Goal: Task Accomplishment & Management: Manage account settings

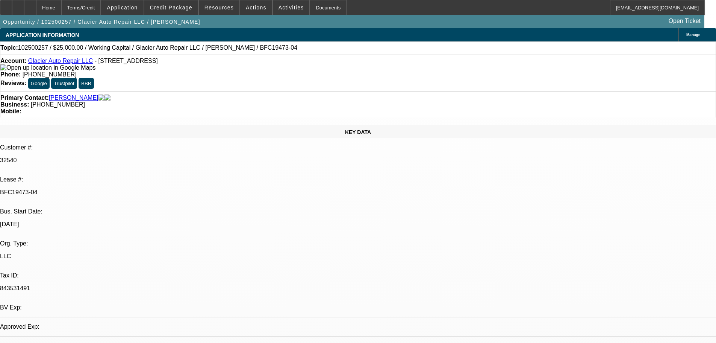
select select "0"
select select "2"
select select "0"
select select "6"
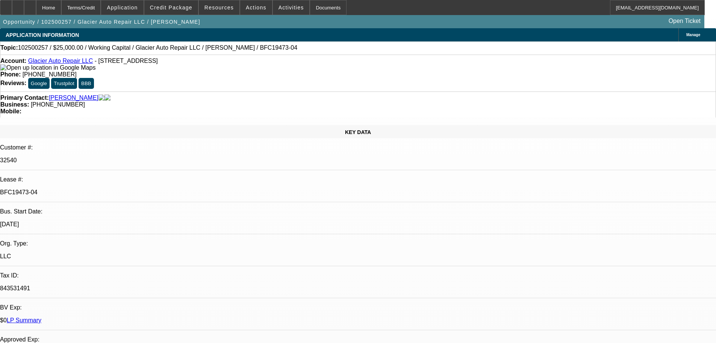
drag, startPoint x: 598, startPoint y: 89, endPoint x: 598, endPoint y: 69, distance: 19.6
drag, startPoint x: 598, startPoint y: 68, endPoint x: 284, endPoint y: 148, distance: 324.7
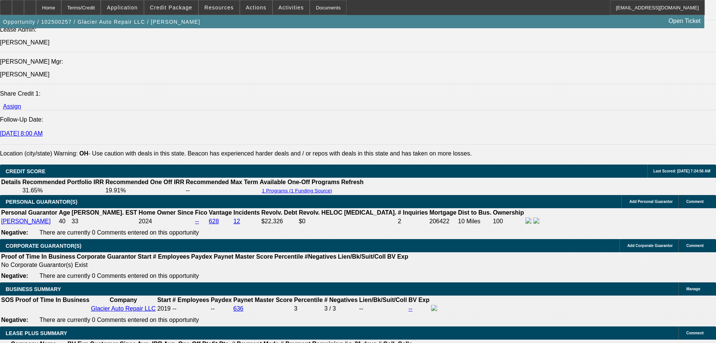
drag, startPoint x: 190, startPoint y: 276, endPoint x: 174, endPoint y: 326, distance: 51.8
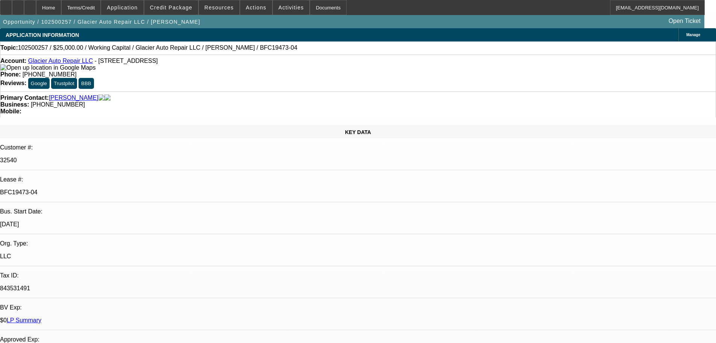
drag, startPoint x: 329, startPoint y: 235, endPoint x: 301, endPoint y: 65, distance: 172.3
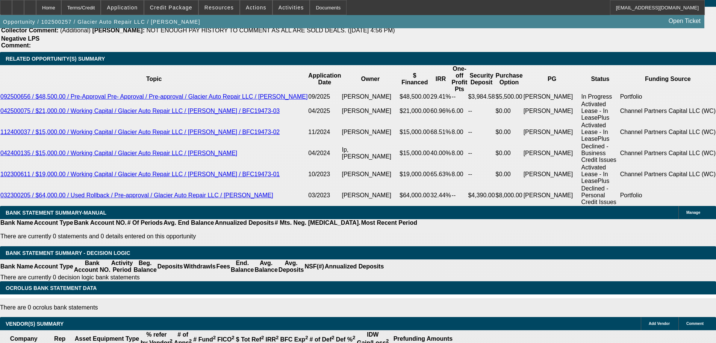
drag, startPoint x: 271, startPoint y: 343, endPoint x: 275, endPoint y: 300, distance: 43.8
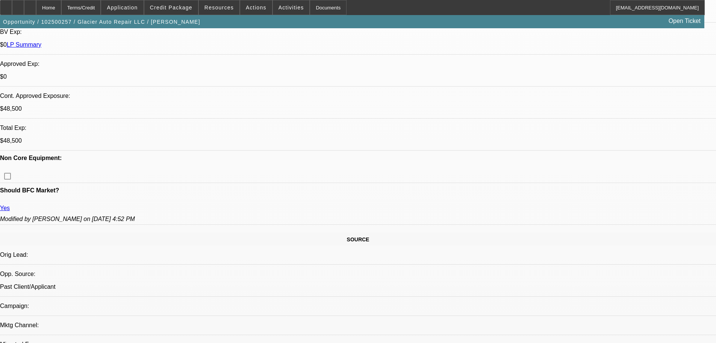
drag, startPoint x: 311, startPoint y: 238, endPoint x: 300, endPoint y: 144, distance: 94.7
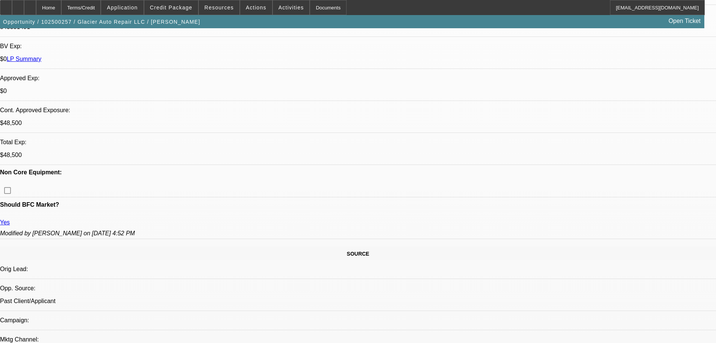
scroll to position [331, 0]
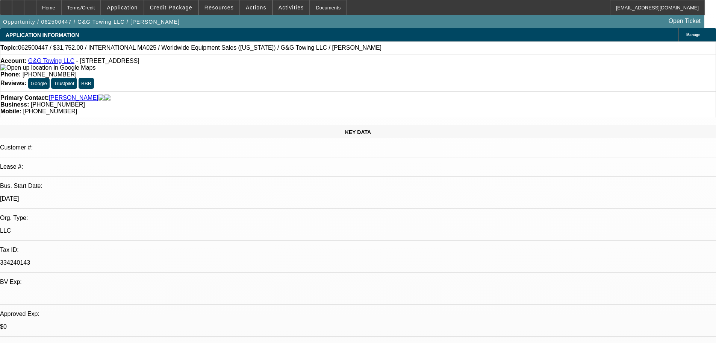
select select "0"
select select "0.1"
select select "4"
select select "0"
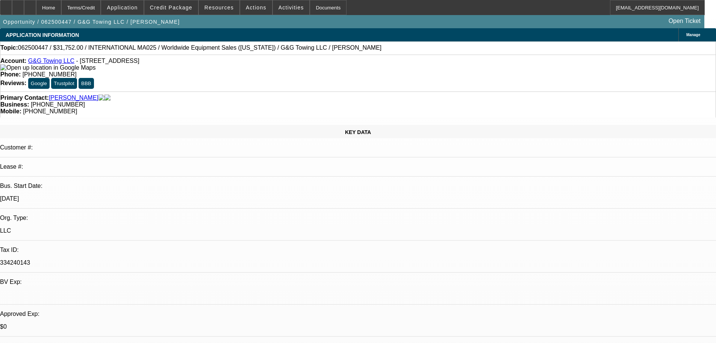
select select "2"
select select "0.1"
select select "4"
select select "0"
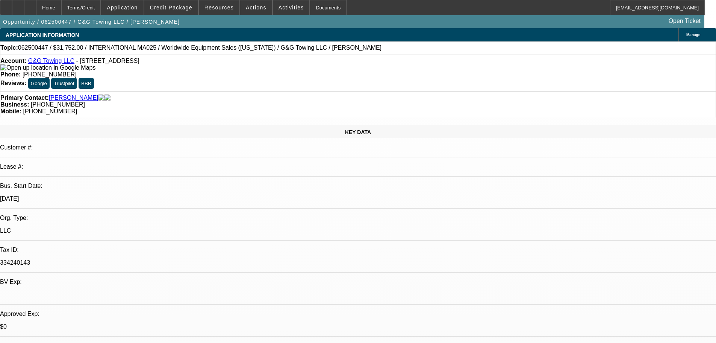
select select "2"
select select "0.1"
select select "4"
select select "0"
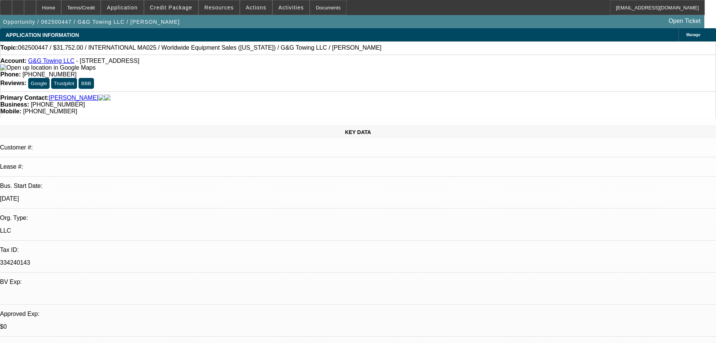
select select "2"
select select "0.1"
select select "4"
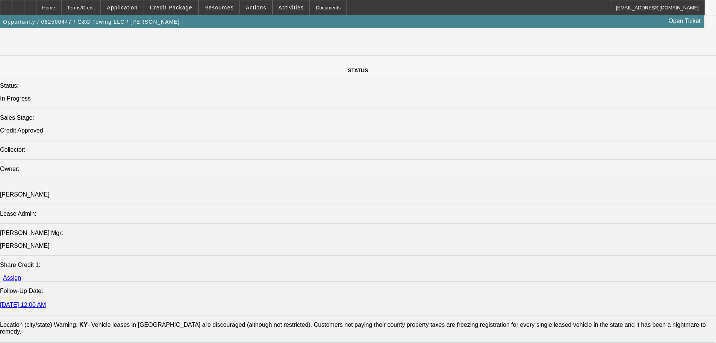
scroll to position [865, 0]
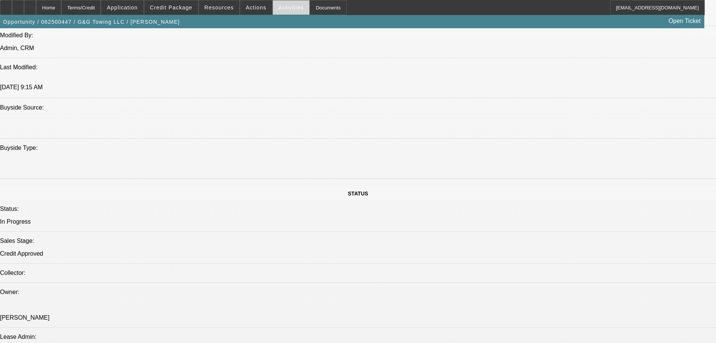
scroll to position [0, 0]
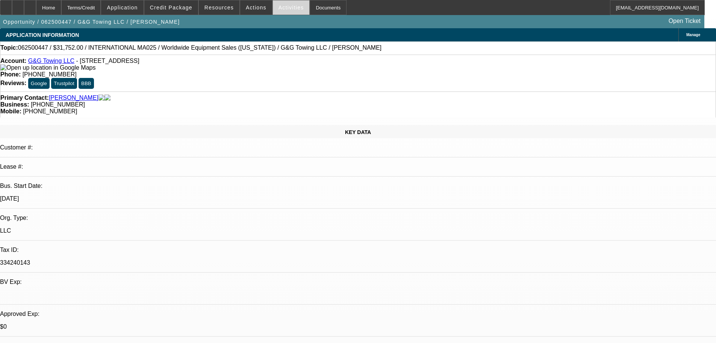
drag, startPoint x: 301, startPoint y: 54, endPoint x: 288, endPoint y: 9, distance: 46.3
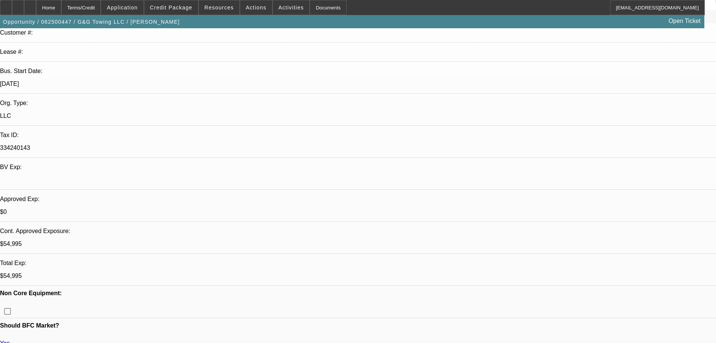
scroll to position [188, 0]
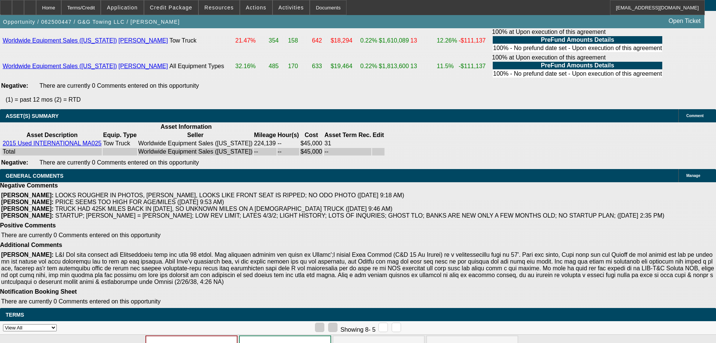
drag, startPoint x: 272, startPoint y: 214, endPoint x: 296, endPoint y: 329, distance: 117.5
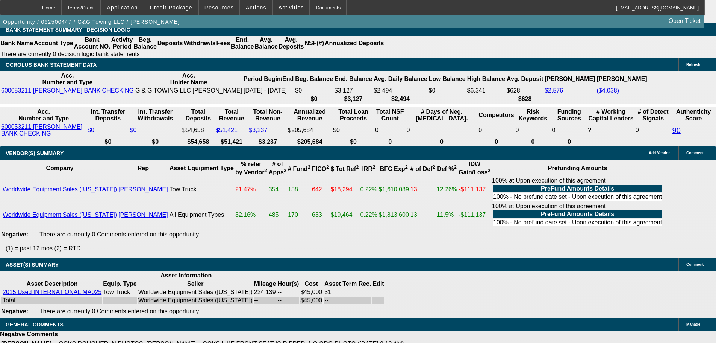
drag, startPoint x: 306, startPoint y: 267, endPoint x: 292, endPoint y: 233, distance: 36.4
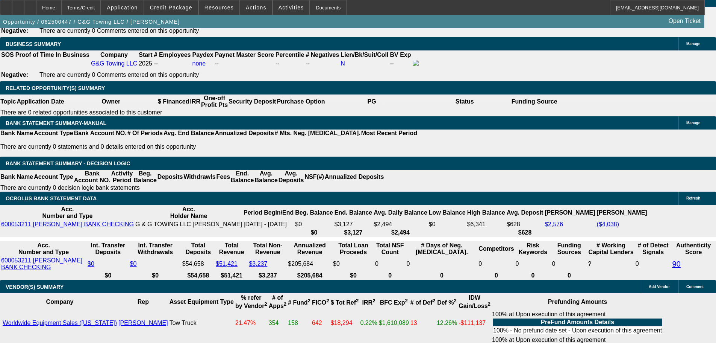
scroll to position [1088, 0]
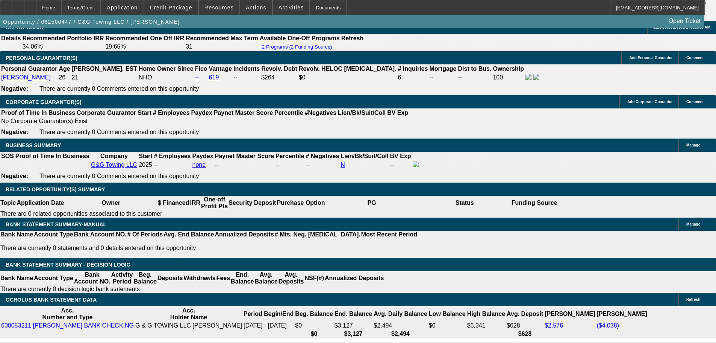
drag, startPoint x: 282, startPoint y: 117, endPoint x: 281, endPoint y: 53, distance: 64.7
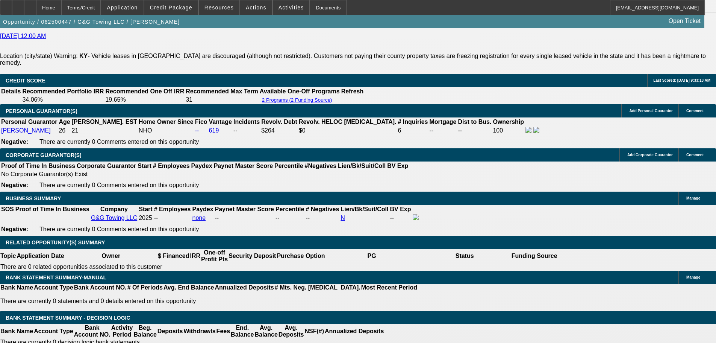
drag, startPoint x: 285, startPoint y: 146, endPoint x: 284, endPoint y: 123, distance: 22.6
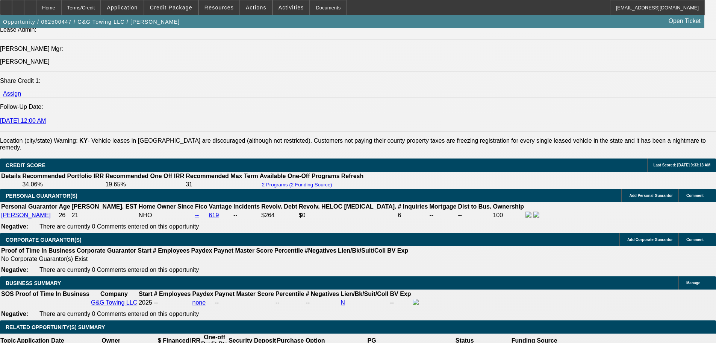
drag, startPoint x: 284, startPoint y: 133, endPoint x: 284, endPoint y: 95, distance: 38.7
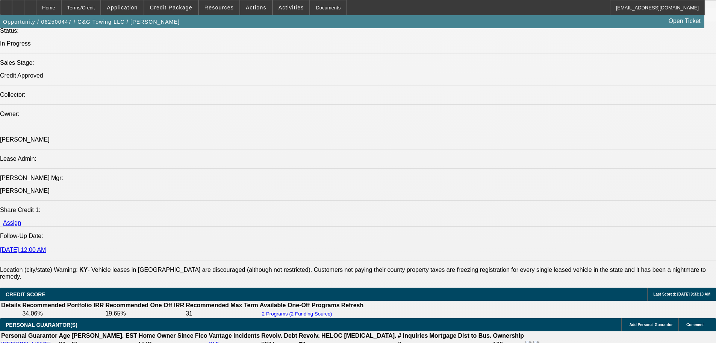
drag, startPoint x: 294, startPoint y: 177, endPoint x: 294, endPoint y: 127, distance: 50.0
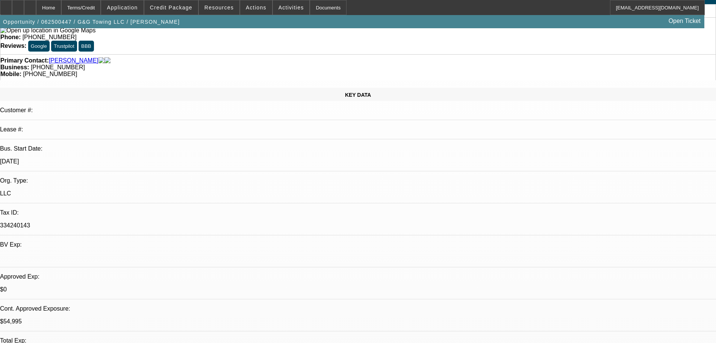
scroll to position [0, 0]
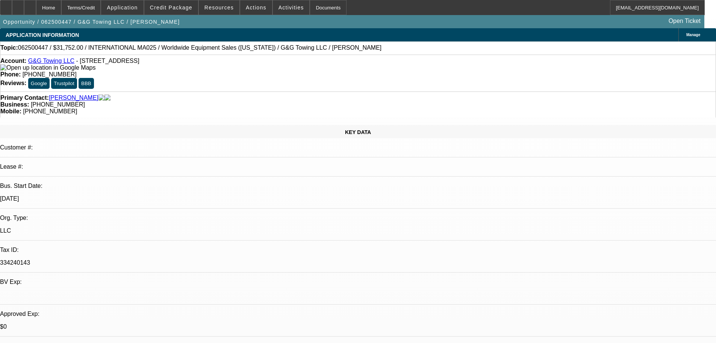
drag, startPoint x: 294, startPoint y: 158, endPoint x: 281, endPoint y: 102, distance: 57.1
drag, startPoint x: 325, startPoint y: 162, endPoint x: 308, endPoint y: -33, distance: 195.9
click at [256, 3] on span at bounding box center [256, 7] width 32 height 18
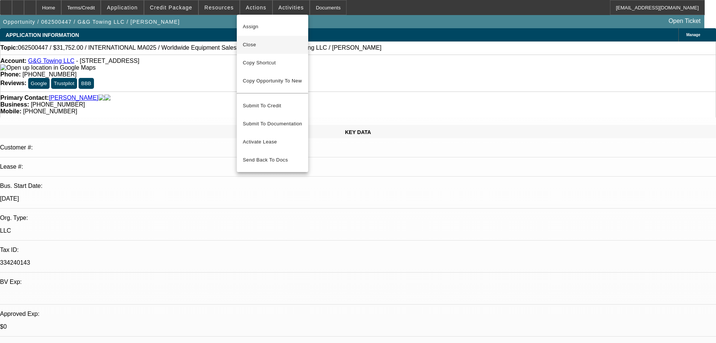
click at [291, 47] on span "Close" at bounding box center [272, 44] width 59 height 9
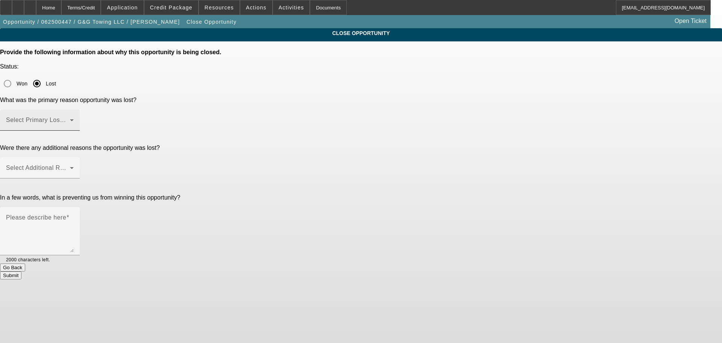
click at [70, 118] on span at bounding box center [38, 122] width 64 height 9
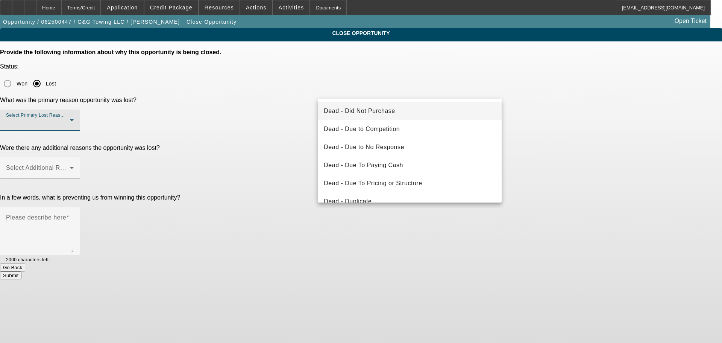
click at [432, 145] on mat-option "Dead - Due to No Response" at bounding box center [410, 147] width 184 height 18
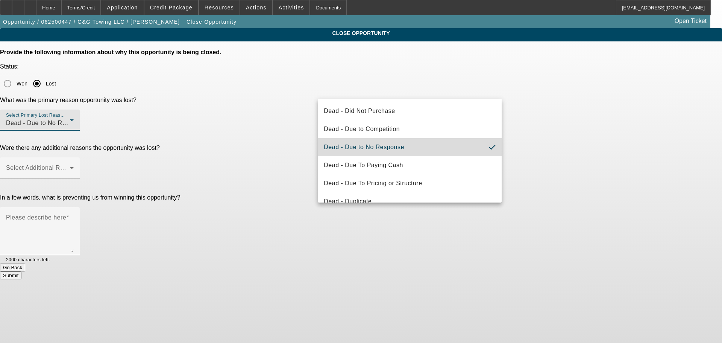
click at [620, 94] on app-close-opportunity "CLOSE OPPORTUNITY Provide the following information about why this opportunity …" at bounding box center [361, 153] width 722 height 251
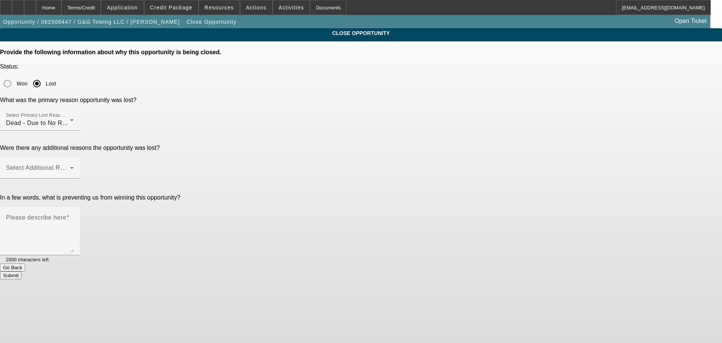
click at [80, 130] on div at bounding box center [40, 134] width 80 height 8
click at [74, 157] on div "Select Additional Reasons" at bounding box center [40, 167] width 68 height 21
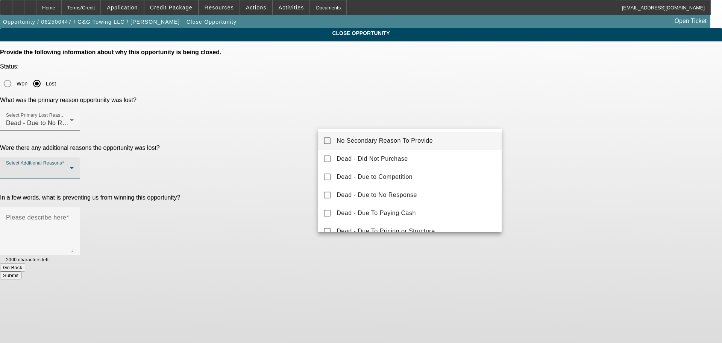
click at [472, 131] on div "No Secondary Reason To Provide Dead - Did Not Purchase Dead - Due to Competitio…" at bounding box center [410, 180] width 184 height 103
click at [465, 133] on mat-option "No Secondary Reason To Provide" at bounding box center [410, 141] width 184 height 18
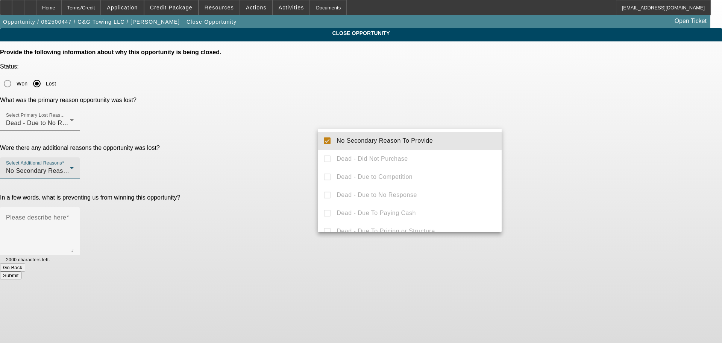
drag, startPoint x: 554, startPoint y: 147, endPoint x: 442, endPoint y: 181, distance: 116.7
click at [547, 156] on div at bounding box center [361, 171] width 722 height 343
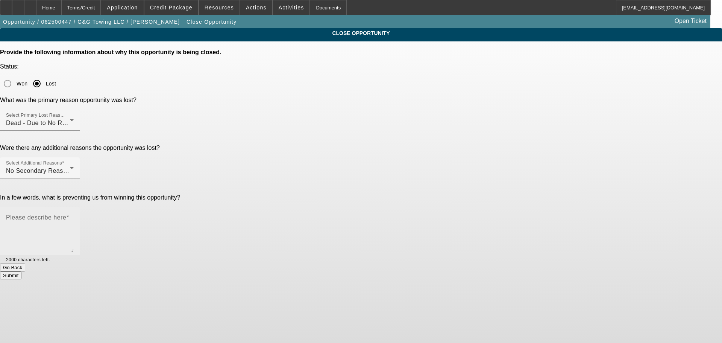
click at [74, 216] on textarea "Please describe here" at bounding box center [40, 234] width 68 height 36
type textarea "U"
type textarea "Truck sold, unresponsive"
click at [431, 271] on div "Submit" at bounding box center [361, 275] width 722 height 8
click at [21, 271] on button "Submit" at bounding box center [10, 275] width 21 height 8
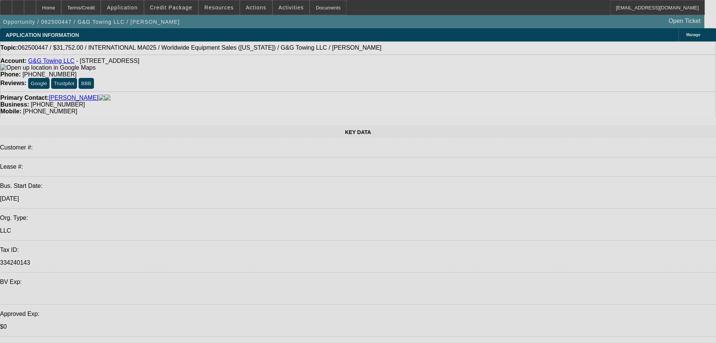
select select "0"
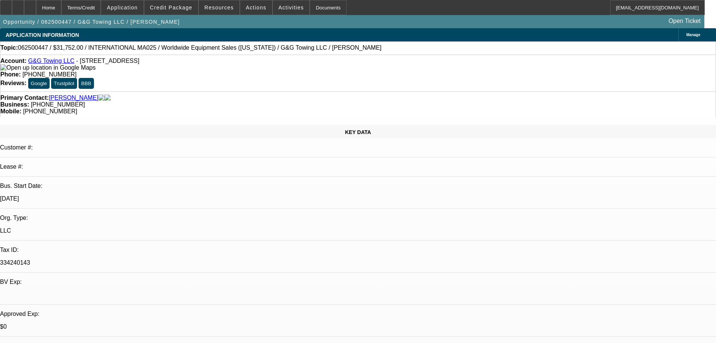
select select "0.1"
select select "4"
select select "0"
select select "2"
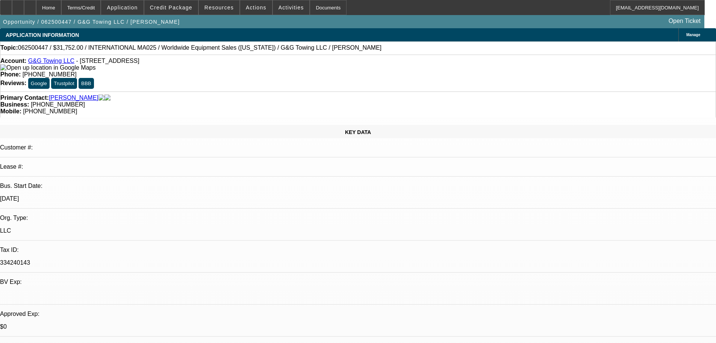
select select "0.1"
select select "4"
select select "0"
select select "2"
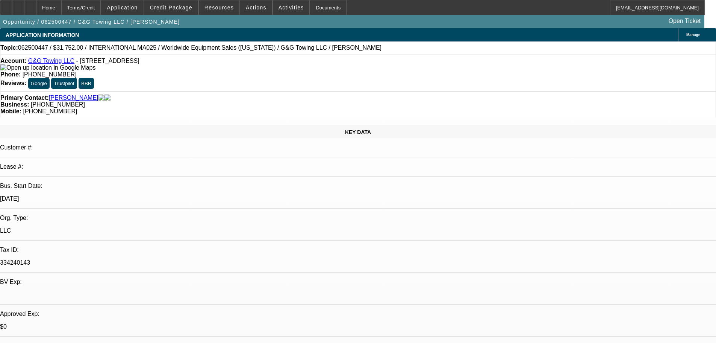
select select "0.1"
select select "4"
select select "0"
select select "2"
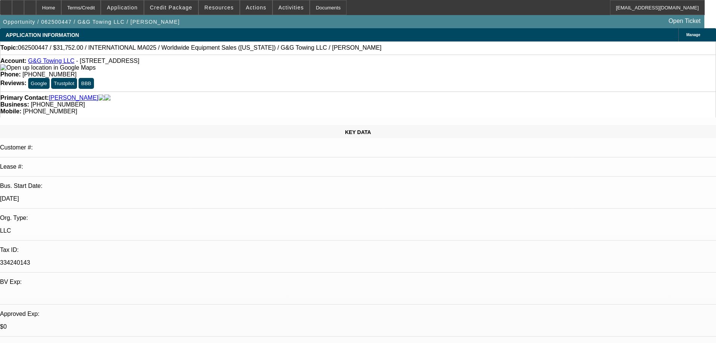
select select "0.1"
select select "4"
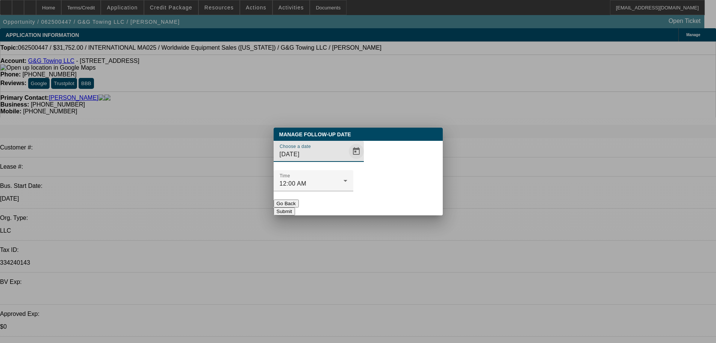
click at [347, 160] on span "Open calendar" at bounding box center [356, 151] width 18 height 18
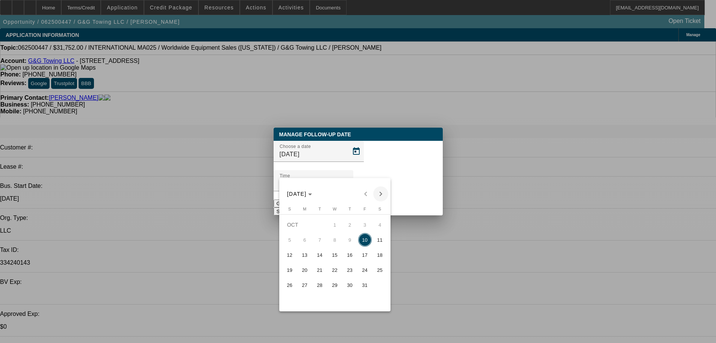
click at [382, 196] on span "Next month" at bounding box center [380, 193] width 15 height 15
click at [367, 245] on span "7" at bounding box center [365, 240] width 14 height 14
type input "11/7/2025"
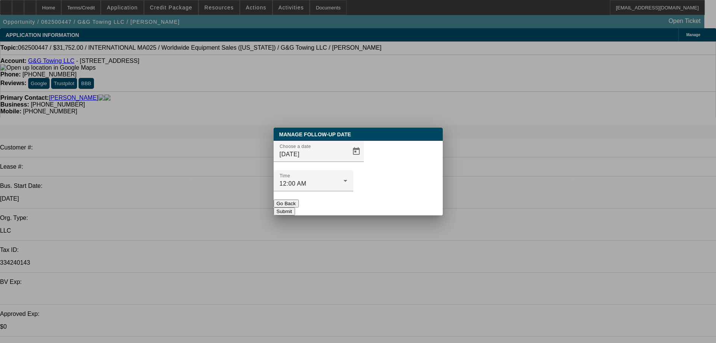
click at [295, 207] on button "Submit" at bounding box center [284, 211] width 21 height 8
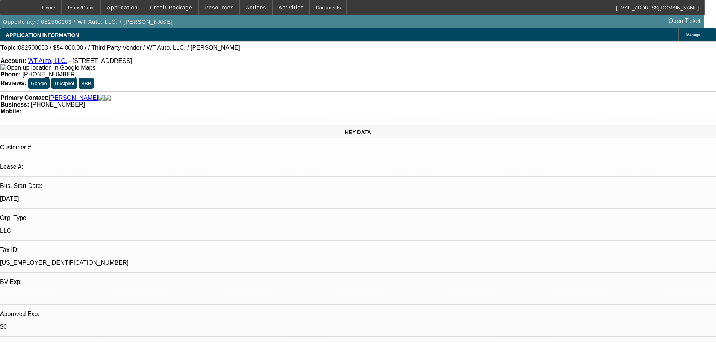
select select "0"
select select "6"
select select "0"
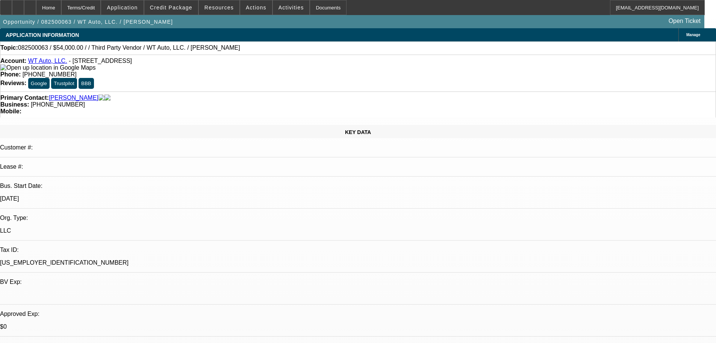
select select "0"
select select "6"
drag, startPoint x: 304, startPoint y: 82, endPoint x: 270, endPoint y: 84, distance: 34.3
click at [270, 101] on div "Business: [PHONE_NUMBER]" at bounding box center [358, 104] width 716 height 7
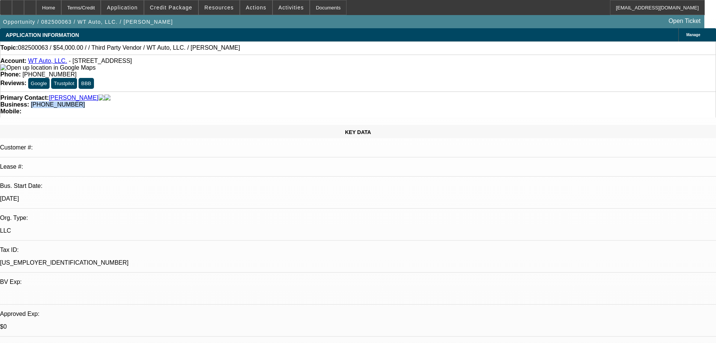
copy span "[PHONE_NUMBER]"
click at [208, 91] on div "Primary Contact: [PERSON_NAME] Business: [PHONE_NUMBER] Mobile:" at bounding box center [358, 104] width 716 height 26
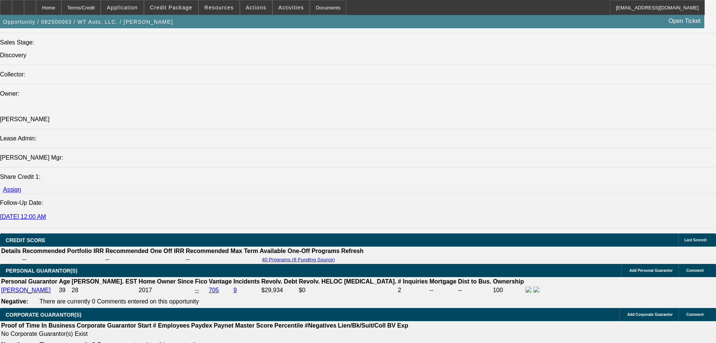
scroll to position [714, 0]
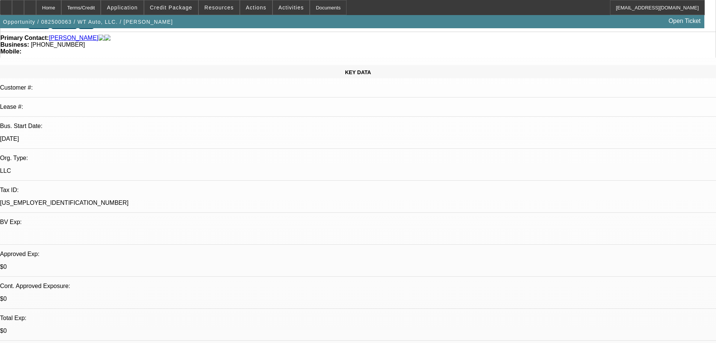
scroll to position [0, 0]
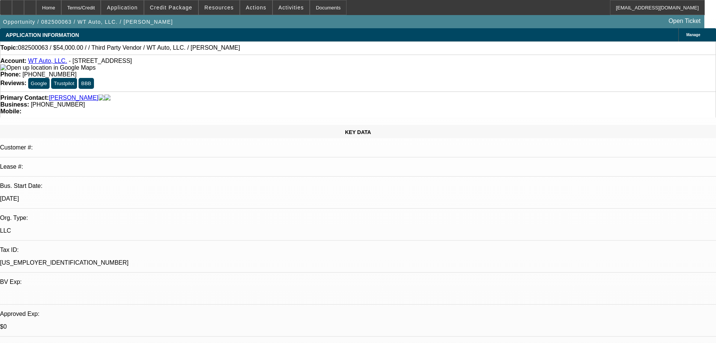
drag, startPoint x: 371, startPoint y: 206, endPoint x: 447, endPoint y: 169, distance: 85.1
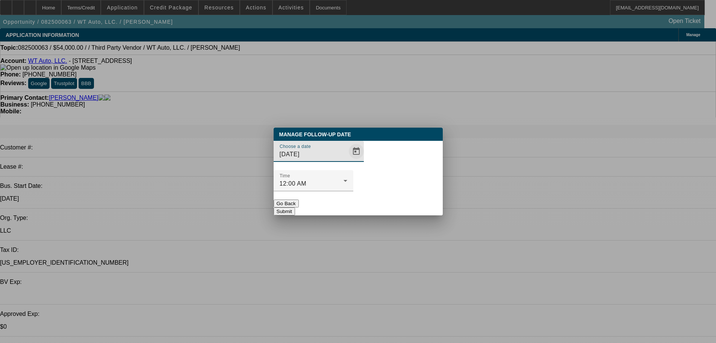
click at [347, 160] on span "Open calendar" at bounding box center [356, 151] width 18 height 18
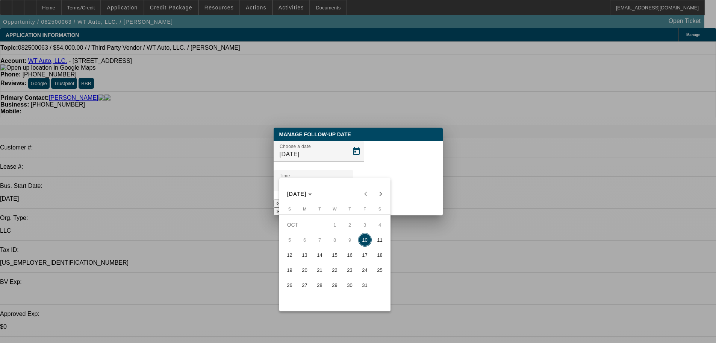
click at [362, 261] on span "17" at bounding box center [365, 255] width 14 height 14
type input "10/17/2025"
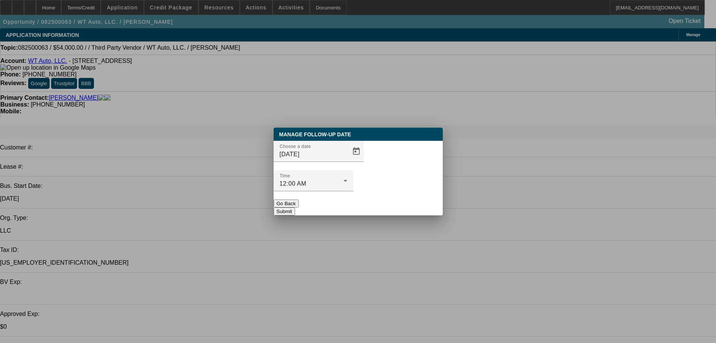
click at [295, 207] on button "Submit" at bounding box center [284, 211] width 21 height 8
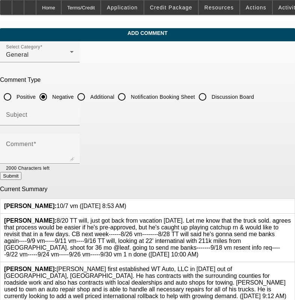
drag, startPoint x: 72, startPoint y: 202, endPoint x: 55, endPoint y: 200, distance: 17.1
click at [55, 203] on span "[PERSON_NAME]: 10/7 vm ([DATE] 8:53 AM)" at bounding box center [65, 206] width 122 height 6
copy span "10/7 vm"
click at [210, 98] on input "Discussion Board" at bounding box center [202, 96] width 15 height 15
radio input "true"
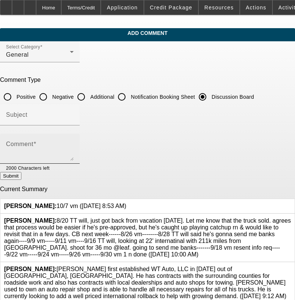
click at [74, 141] on div "Comment" at bounding box center [40, 149] width 68 height 30
paste textarea "10/7 vm"
click at [126, 203] on icon at bounding box center [126, 203] width 0 height 0
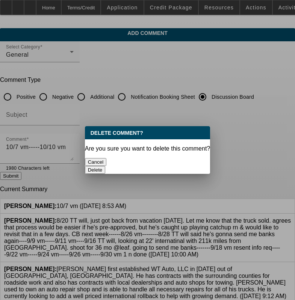
click at [106, 166] on button "Delete" at bounding box center [95, 170] width 21 height 8
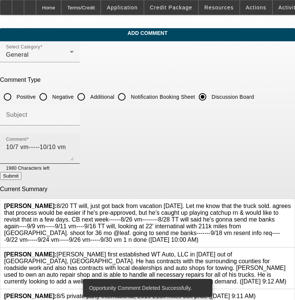
click at [58, 144] on textarea "10/7 vm-----10/10 vm" at bounding box center [40, 152] width 68 height 18
click at [74, 158] on textarea "10/7 vm-----10/10 sent to vm" at bounding box center [40, 152] width 68 height 18
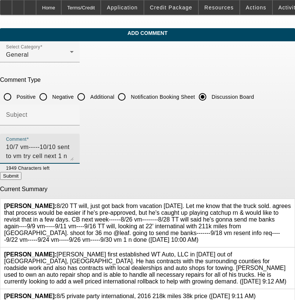
type textarea "10/7 vm-----10/10 sent to vm try cell next 1 n done"
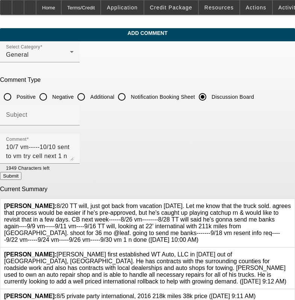
click at [21, 179] on button "Submit" at bounding box center [10, 176] width 21 height 8
radio input "true"
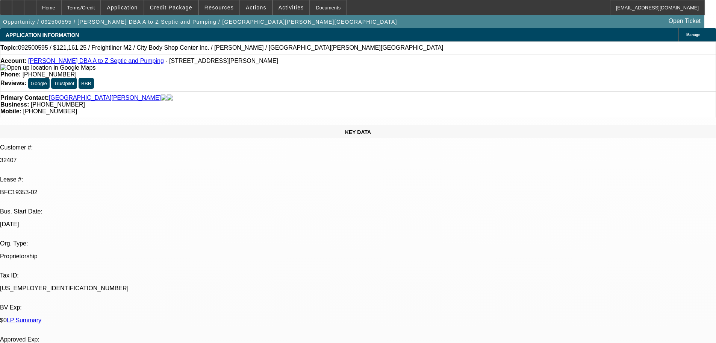
select select "0"
select select "6"
select select "0"
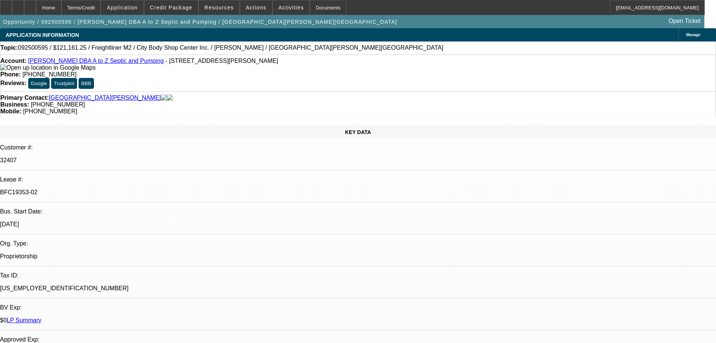
select select "0"
select select "6"
select select "0"
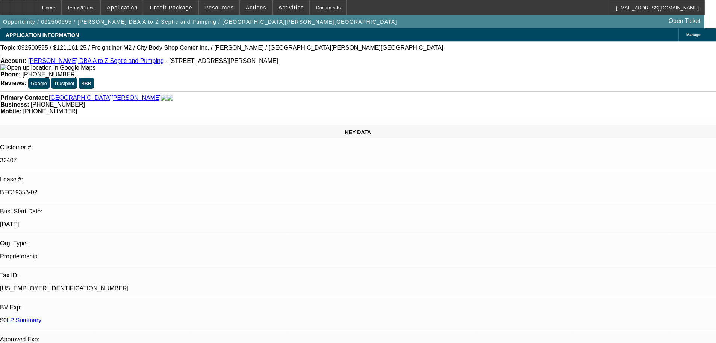
select select "0"
select select "6"
select select "0"
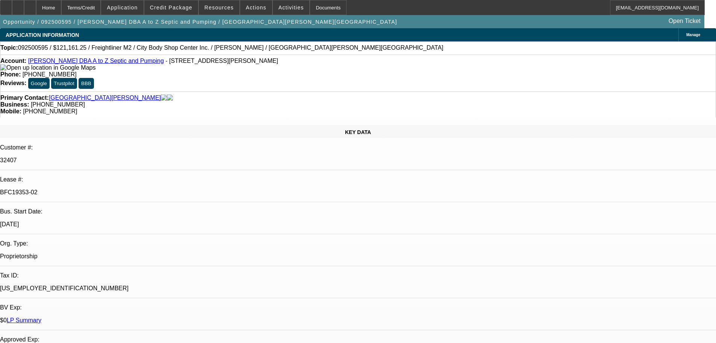
select select "6"
drag, startPoint x: 682, startPoint y: 50, endPoint x: 652, endPoint y: 202, distance: 155.3
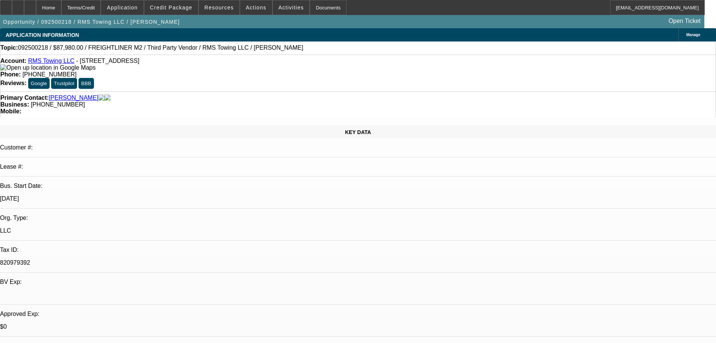
select select "0"
select select "3"
select select "0"
select select "6"
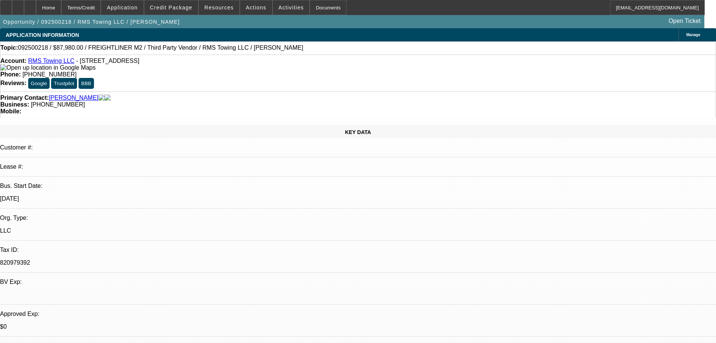
select select "0"
select select "3"
select select "0"
select select "6"
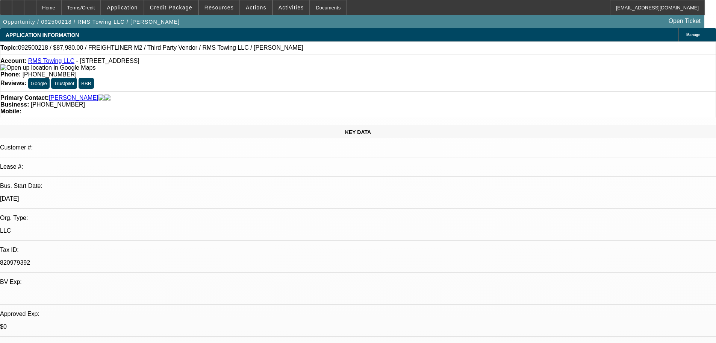
select select "0"
select select "3"
select select "0"
select select "6"
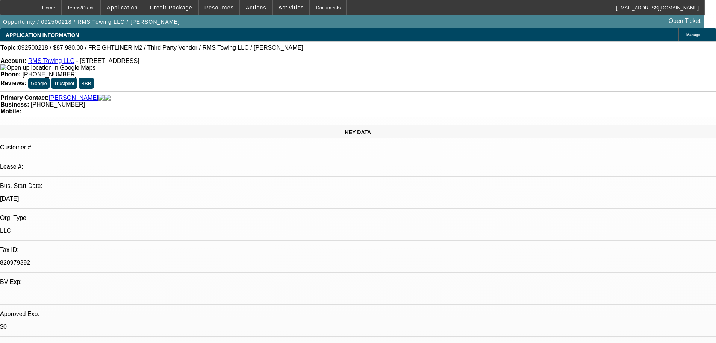
select select "0"
select select "3"
select select "0"
select select "6"
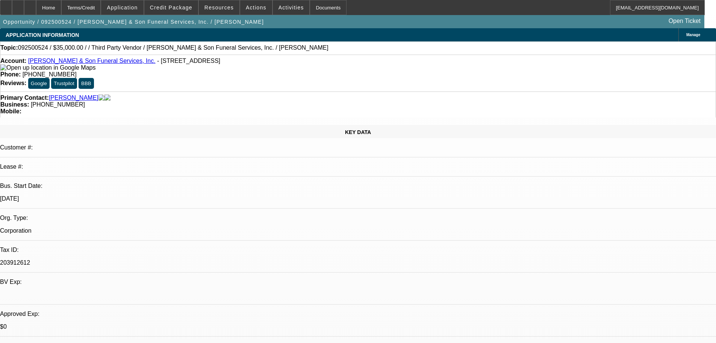
select select "0"
select select "6"
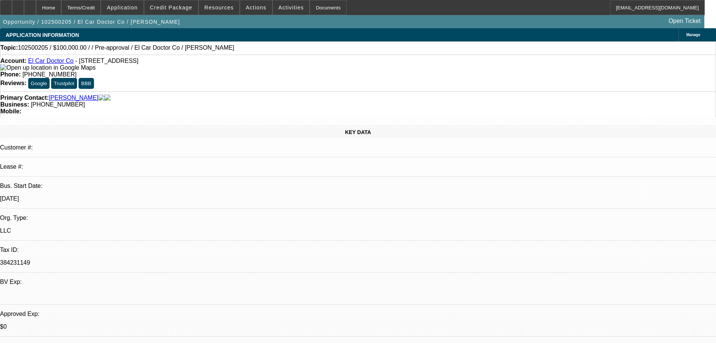
select select "0"
select select "2"
select select "0.1"
select select "4"
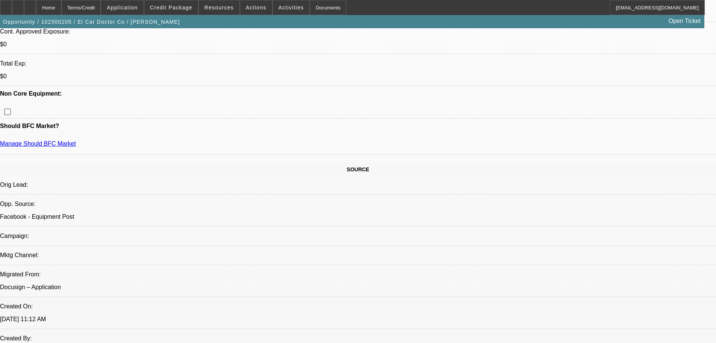
scroll to position [301, 0]
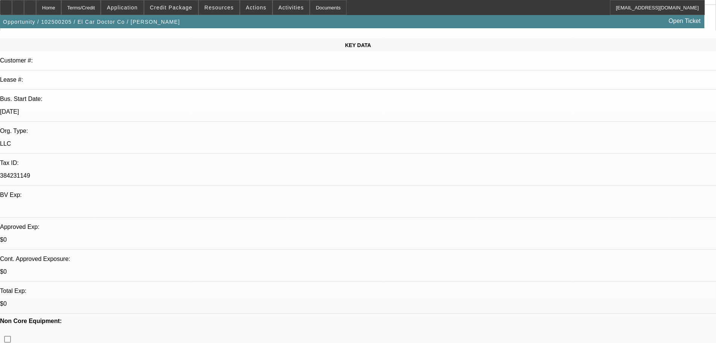
scroll to position [150, 0]
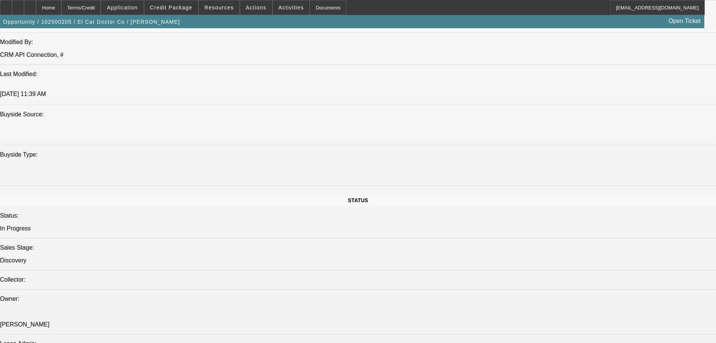
drag, startPoint x: 319, startPoint y: 222, endPoint x: 290, endPoint y: 239, distance: 33.7
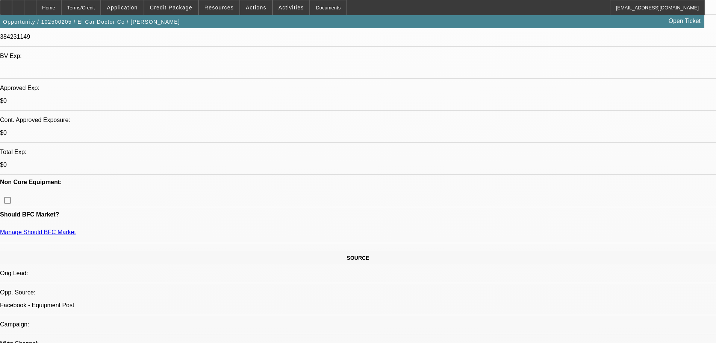
scroll to position [224, 0]
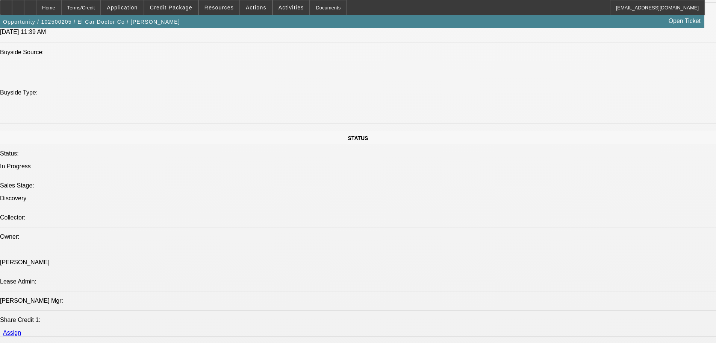
scroll to position [901, 0]
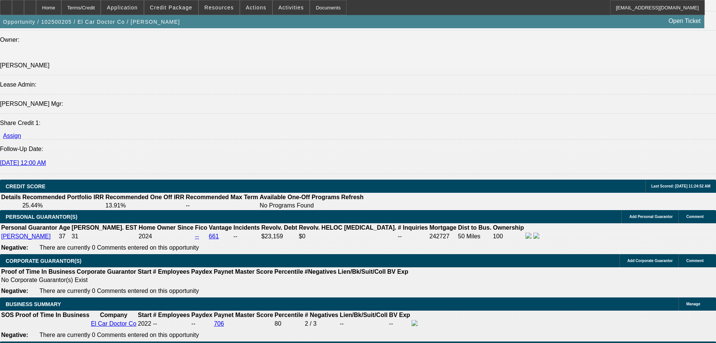
type input "$0.00"
type input "UNKNOWN"
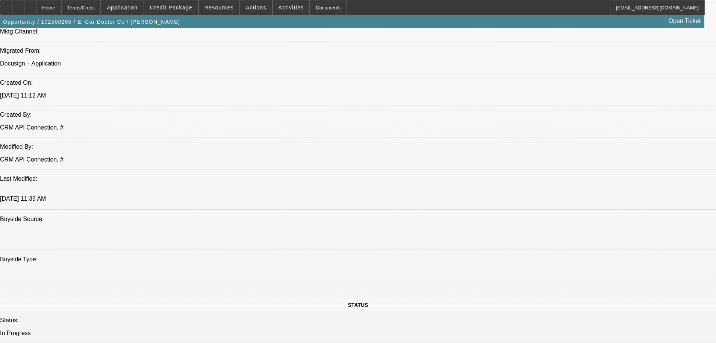
drag, startPoint x: 318, startPoint y: 131, endPoint x: 291, endPoint y: 36, distance: 99.0
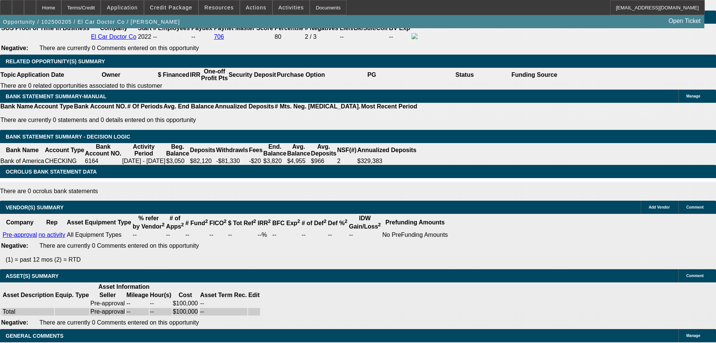
drag, startPoint x: 325, startPoint y: 171, endPoint x: 332, endPoint y: 331, distance: 159.2
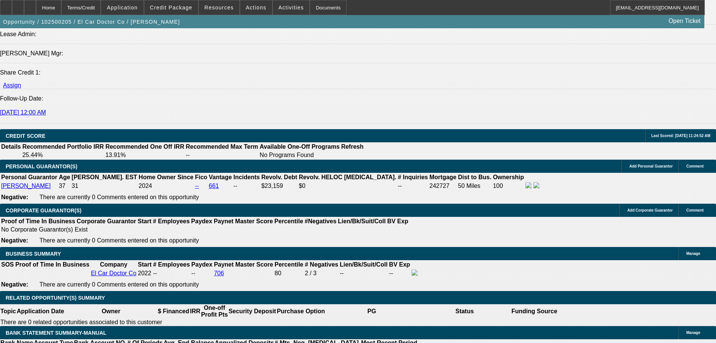
drag, startPoint x: 292, startPoint y: 192, endPoint x: 288, endPoint y: 133, distance: 58.4
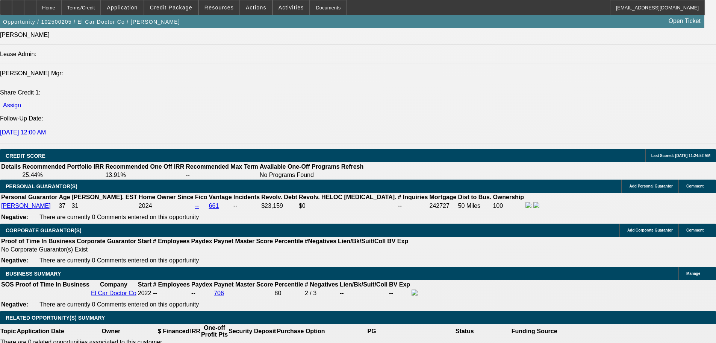
type input "$0.00"
select select "0.2"
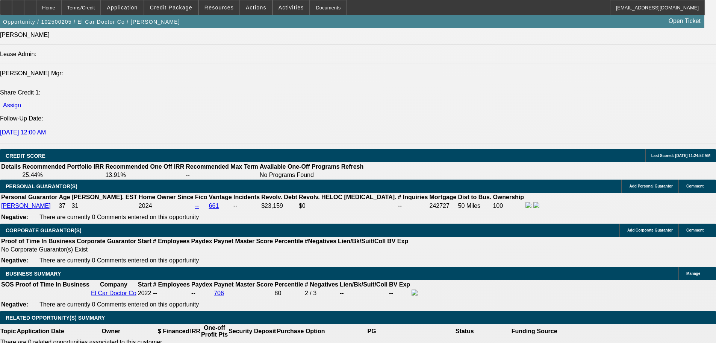
type input "$20,000.00"
drag, startPoint x: 138, startPoint y: 232, endPoint x: 147, endPoint y: 234, distance: 9.4
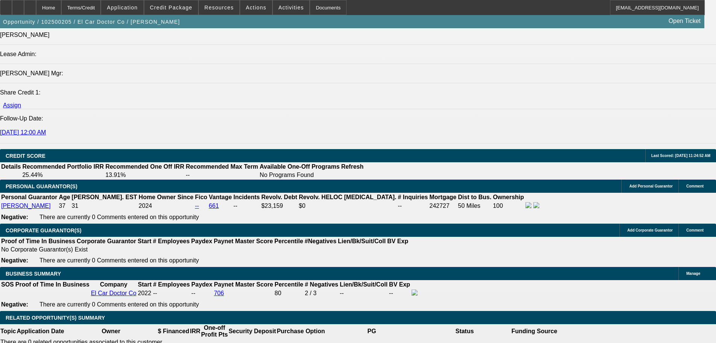
type input "$0.00"
type input "60"
type input "17"
type input "$2,735.00"
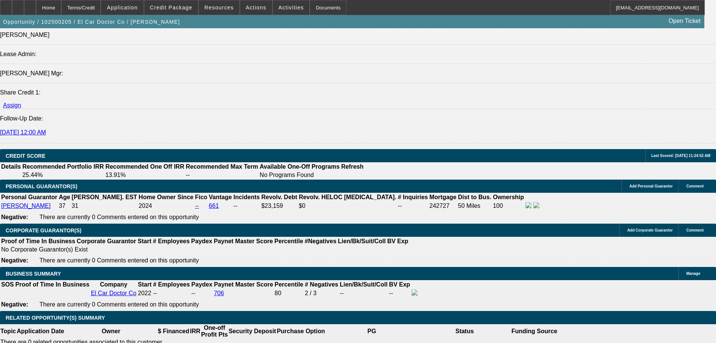
type input "$1,367.50"
type input "$3,976.42"
type input "$1,988.21"
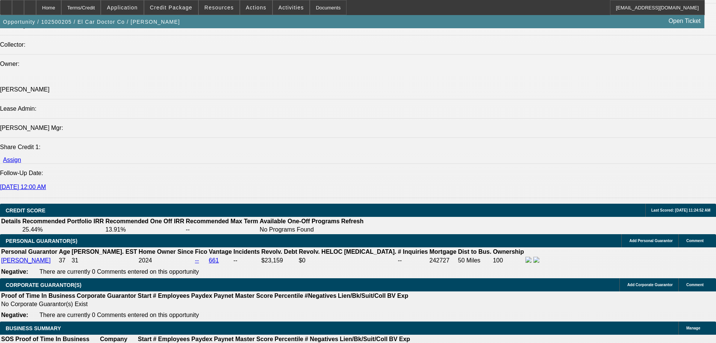
scroll to position [818, 0]
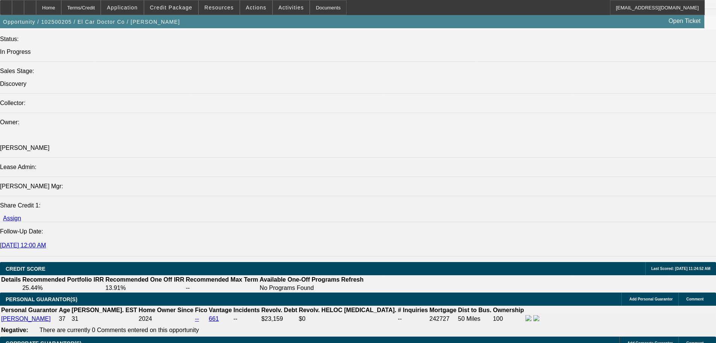
type input "17"
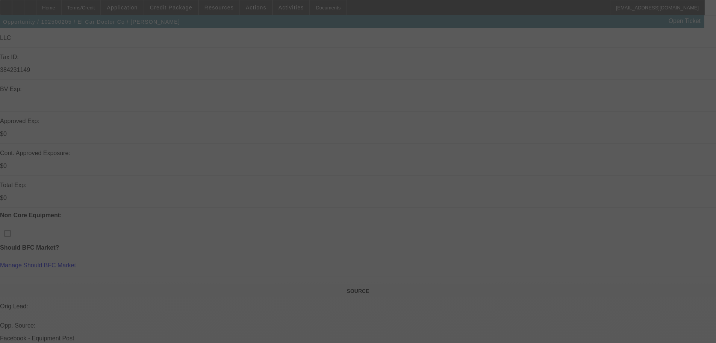
scroll to position [179, 0]
select select "0.2"
select select "2"
select select "0.1"
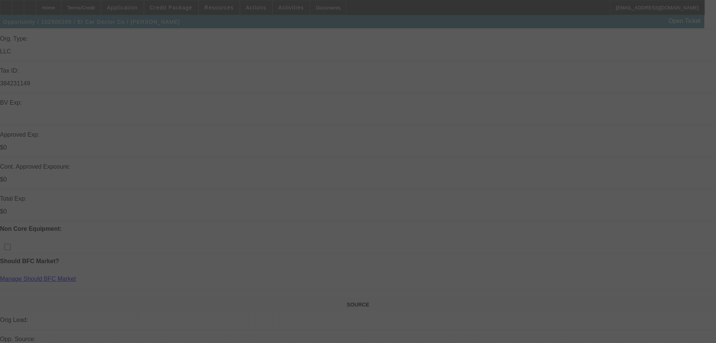
select select "4"
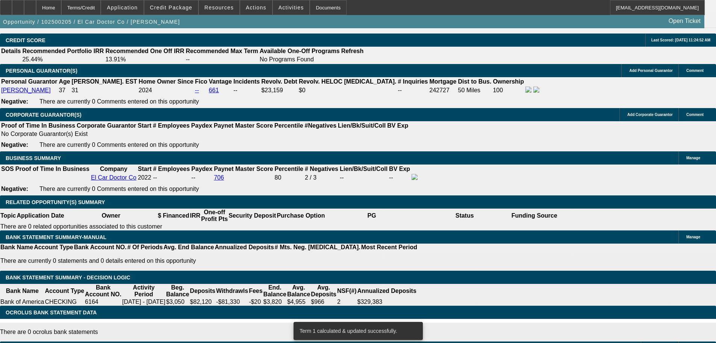
drag, startPoint x: 304, startPoint y: 149, endPoint x: 305, endPoint y: 218, distance: 69.2
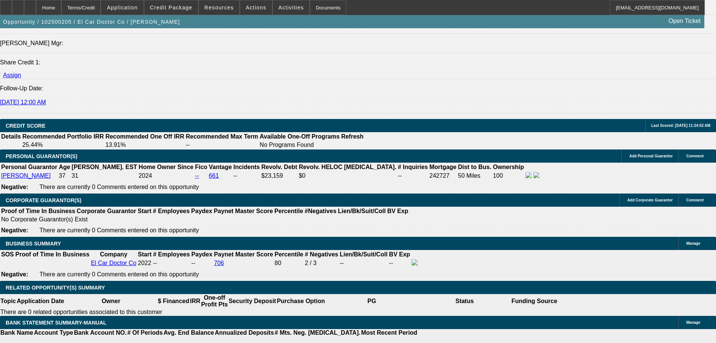
scroll to position [955, 0]
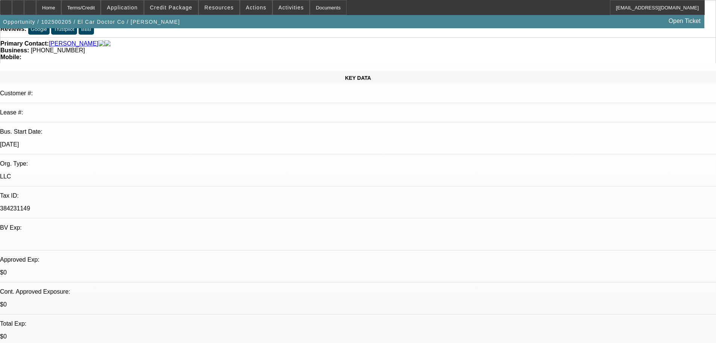
drag, startPoint x: 305, startPoint y: 216, endPoint x: 297, endPoint y: 150, distance: 66.7
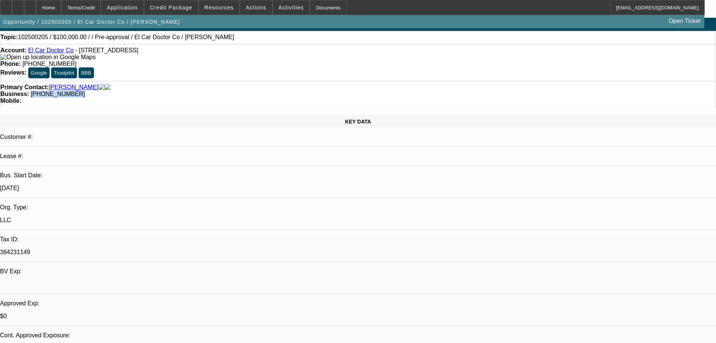
drag, startPoint x: 303, startPoint y: 74, endPoint x: 270, endPoint y: 72, distance: 33.1
click at [270, 91] on div "Business: (901) 219-8286" at bounding box center [358, 94] width 716 height 7
copy span "(901) 219-8286"
click at [150, 84] on div "Primary Contact: Andres, Freddy" at bounding box center [358, 87] width 716 height 7
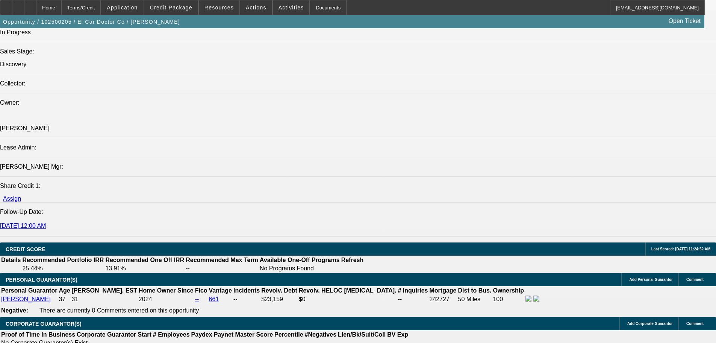
scroll to position [0, 0]
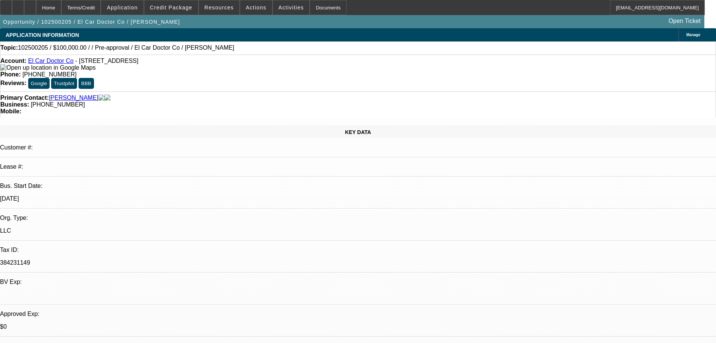
drag, startPoint x: 227, startPoint y: 155, endPoint x: 215, endPoint y: -7, distance: 162.5
drag, startPoint x: 304, startPoint y: 80, endPoint x: 269, endPoint y: 85, distance: 34.9
click at [269, 101] on div "Business: (901) 219-8286" at bounding box center [358, 104] width 716 height 7
copy span "(901) 219-8286"
click at [218, 94] on div "Primary Contact: Andres, Freddy" at bounding box center [358, 97] width 716 height 7
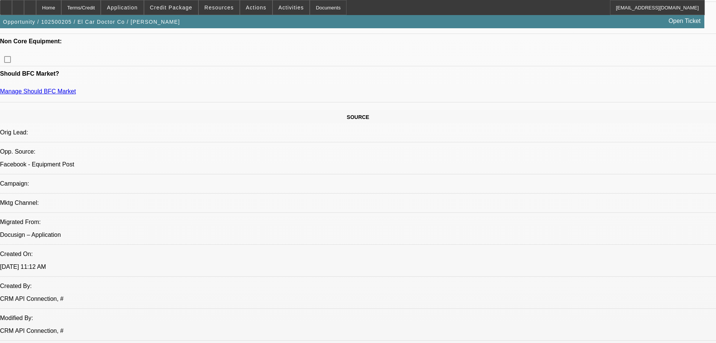
scroll to position [489, 0]
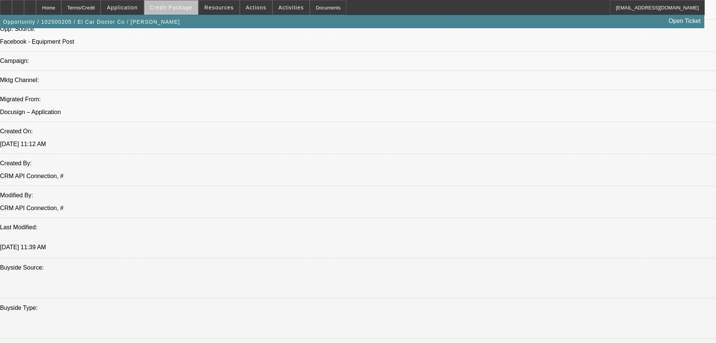
click at [187, 7] on span "Credit Package" at bounding box center [171, 8] width 42 height 6
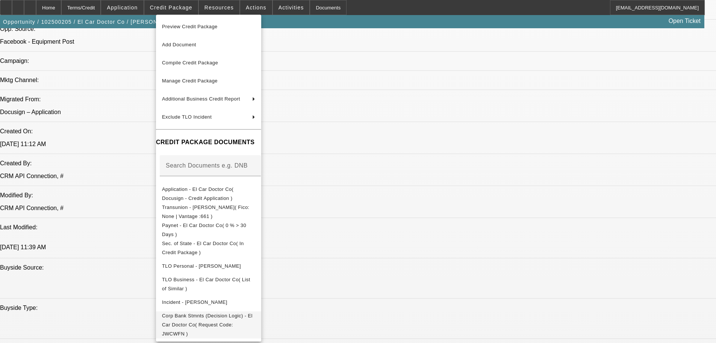
click at [253, 319] on span "Corp Bank Stmnts (Decision Logic) - El Car Doctor Co( Request Code: JWCWFN )" at bounding box center [207, 324] width 91 height 24
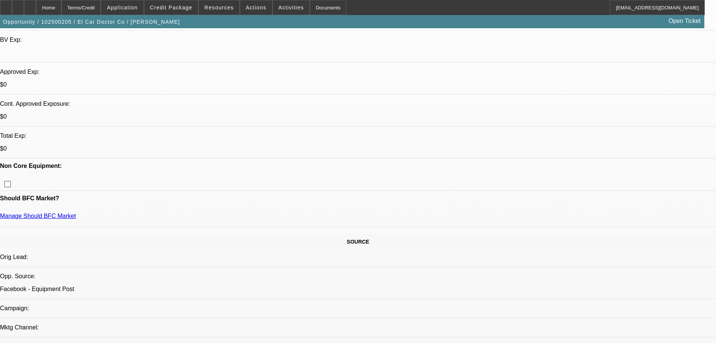
scroll to position [150, 0]
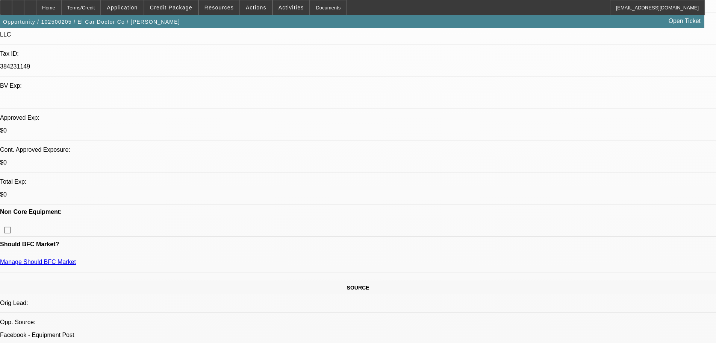
scroll to position [263, 0]
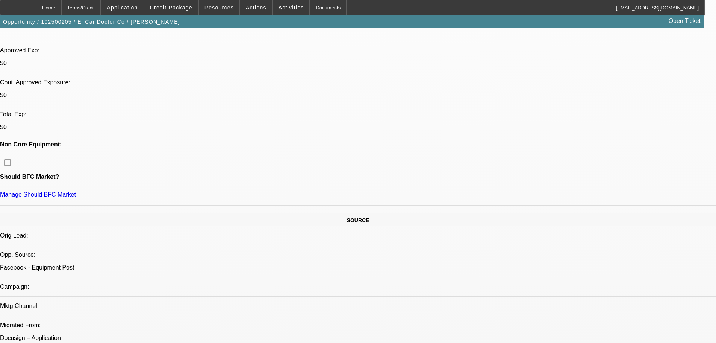
drag, startPoint x: 521, startPoint y: 86, endPoint x: 518, endPoint y: 60, distance: 26.5
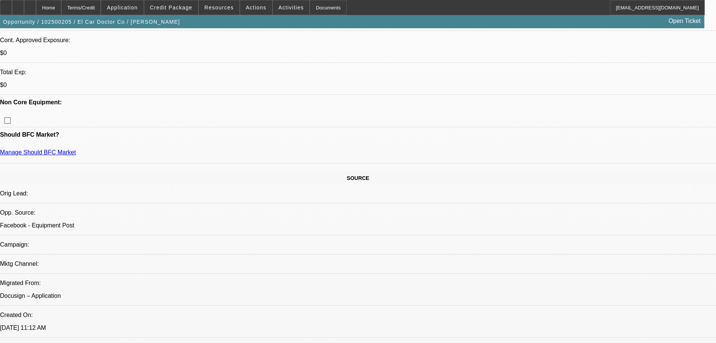
scroll to position [226, 0]
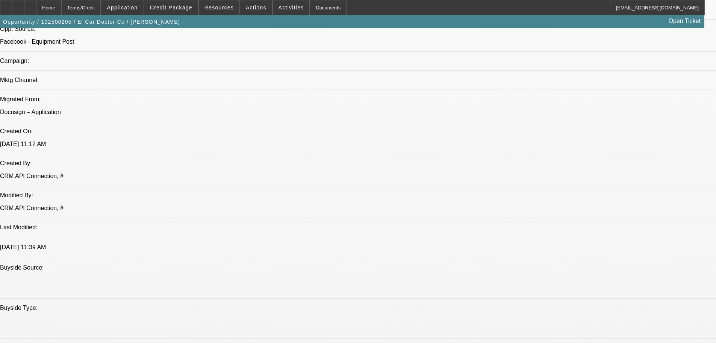
scroll to position [526, 0]
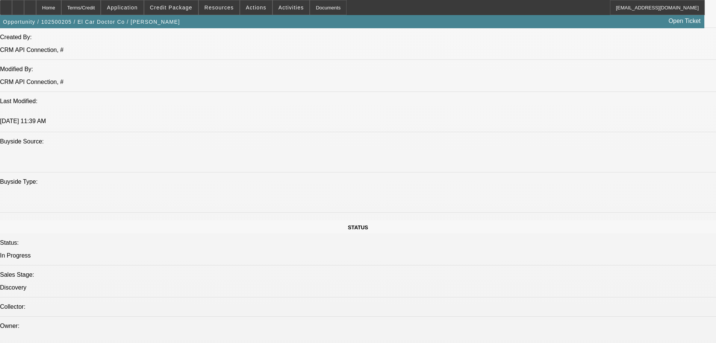
drag, startPoint x: 258, startPoint y: 206, endPoint x: 250, endPoint y: 127, distance: 78.9
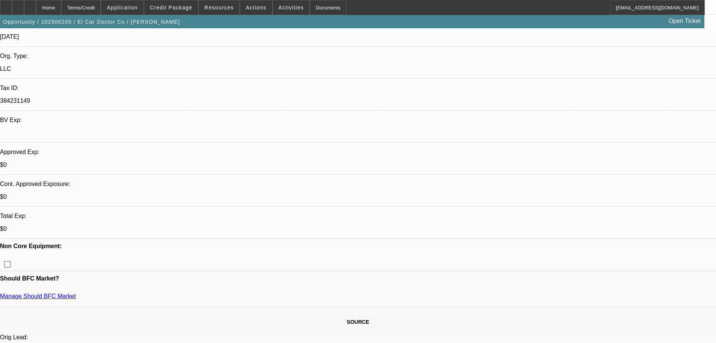
scroll to position [387, 0]
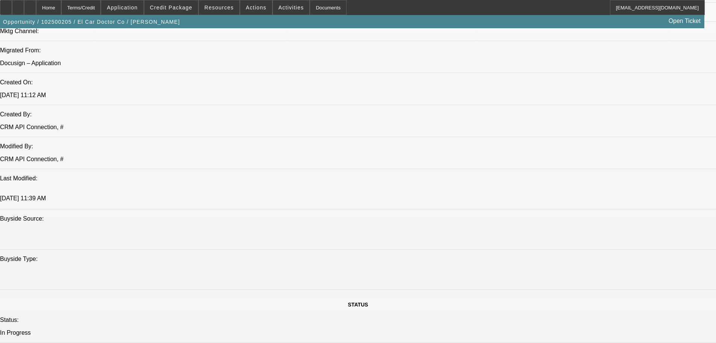
drag, startPoint x: 265, startPoint y: 177, endPoint x: 261, endPoint y: 153, distance: 24.4
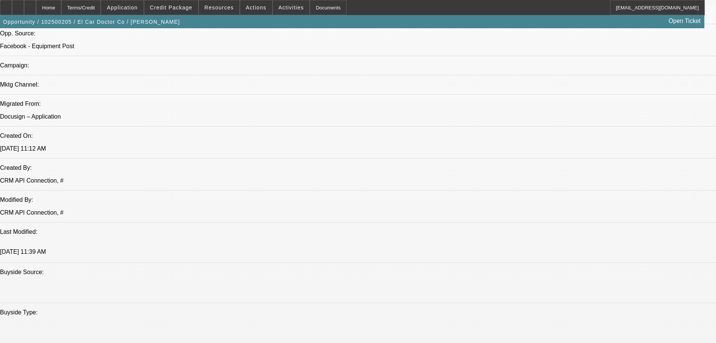
drag, startPoint x: 262, startPoint y: 198, endPoint x: 265, endPoint y: 156, distance: 42.2
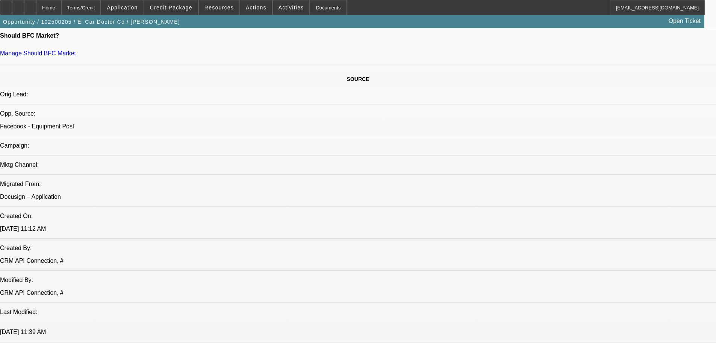
drag, startPoint x: 262, startPoint y: 188, endPoint x: 263, endPoint y: 126, distance: 62.0
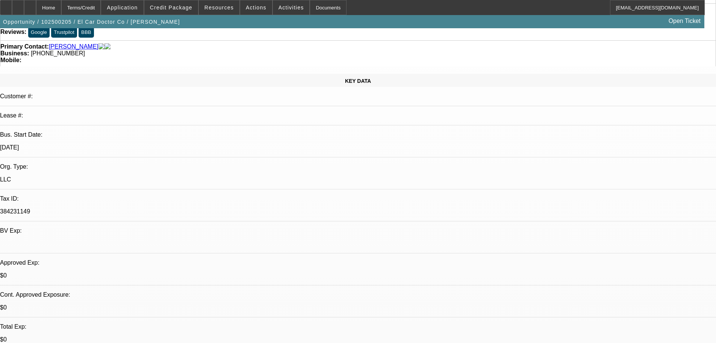
scroll to position [0, 0]
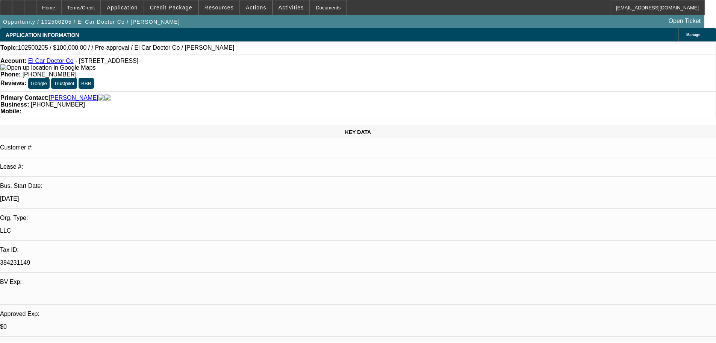
drag, startPoint x: 260, startPoint y: 187, endPoint x: 224, endPoint y: 85, distance: 107.8
click at [188, 0] on div "Credit Package" at bounding box center [171, 7] width 55 height 15
click at [188, 8] on span "Credit Package" at bounding box center [171, 8] width 42 height 6
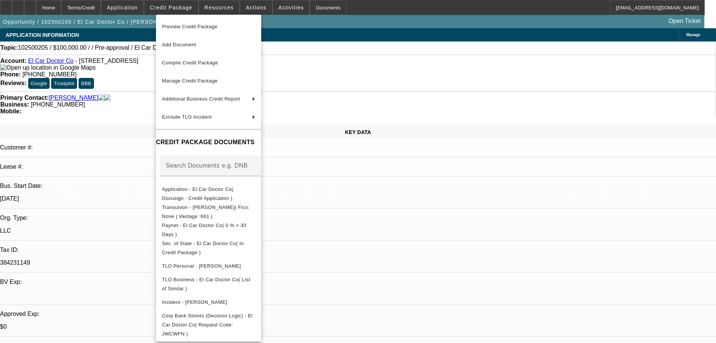
click at [399, 226] on div at bounding box center [358, 171] width 716 height 343
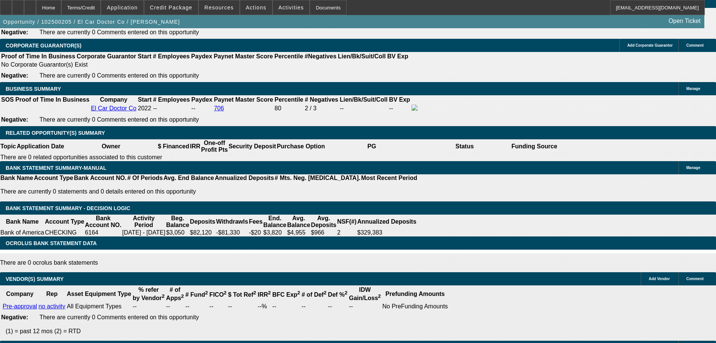
drag, startPoint x: 291, startPoint y: 199, endPoint x: 290, endPoint y: 209, distance: 10.2
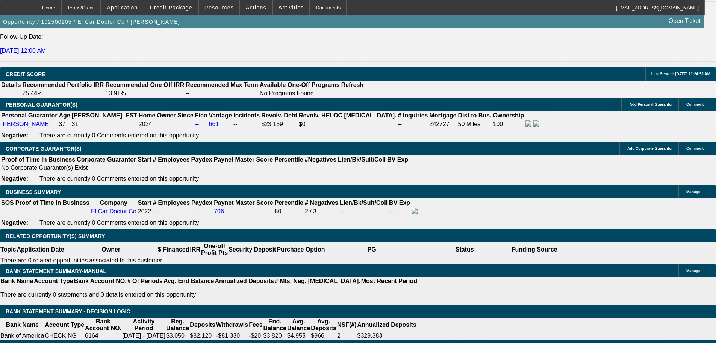
drag, startPoint x: 290, startPoint y: 209, endPoint x: 274, endPoint y: 136, distance: 75.0
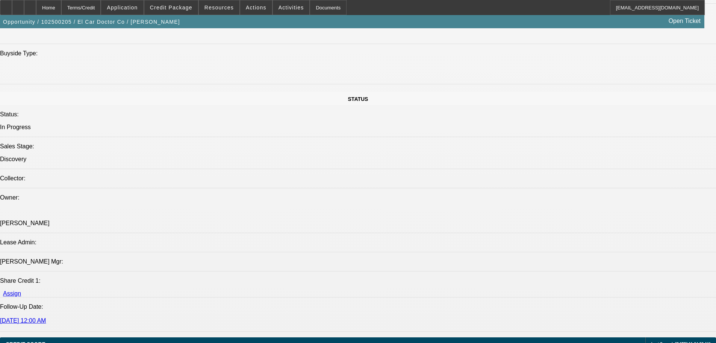
scroll to position [795, 0]
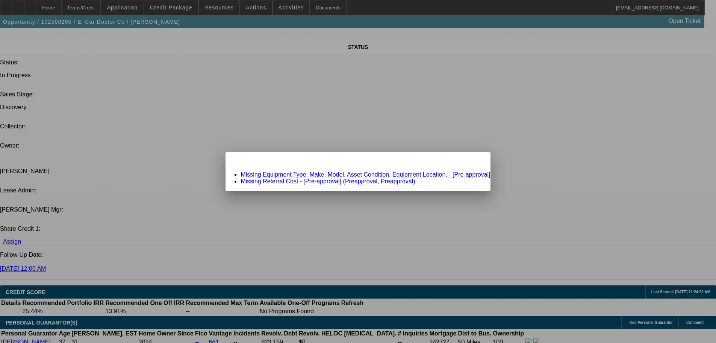
scroll to position [0, 0]
click at [454, 165] on div "Missing Information: Term Id 1 Close" at bounding box center [358, 158] width 265 height 13
click at [476, 161] on span "Close" at bounding box center [481, 158] width 10 height 4
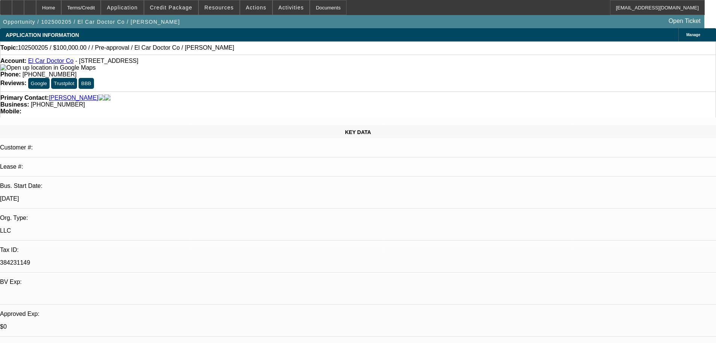
drag, startPoint x: 443, startPoint y: 262, endPoint x: 544, endPoint y: 102, distance: 188.9
radio input "true"
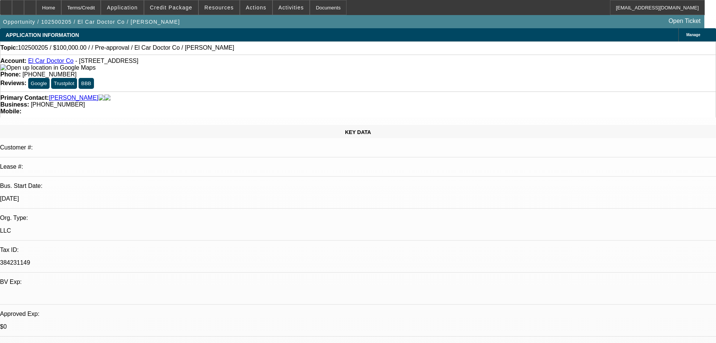
type textarea "10/10 TT freddy, let him know we would be needing at least 20% all in here base…"
radio input "true"
drag, startPoint x: 225, startPoint y: 262, endPoint x: 192, endPoint y: 148, distance: 119.1
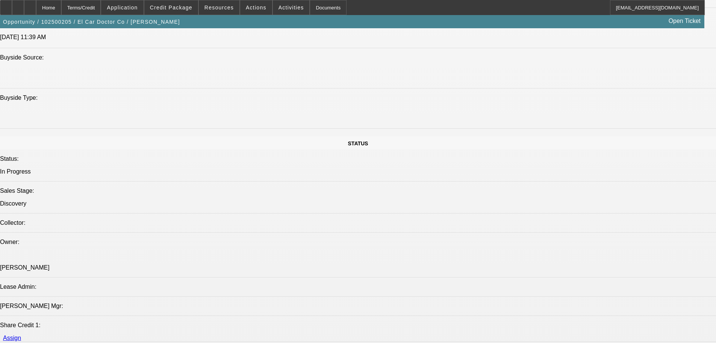
scroll to position [698, 0]
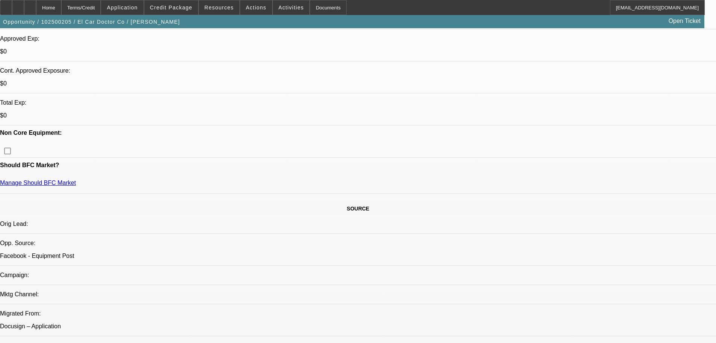
scroll to position [0, 0]
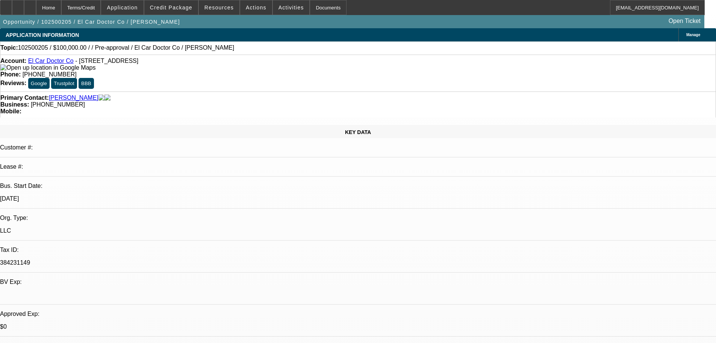
drag, startPoint x: 372, startPoint y: 248, endPoint x: 556, endPoint y: 270, distance: 185.6
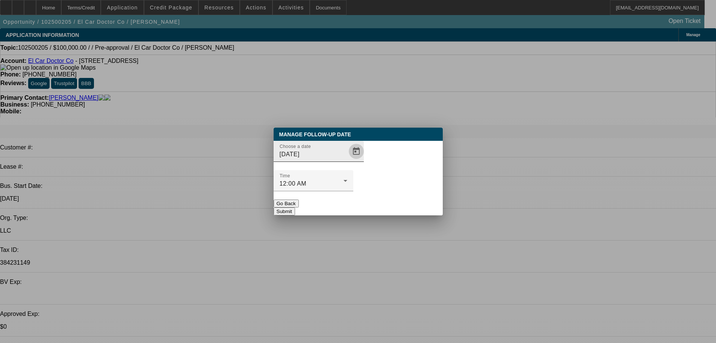
click at [347, 160] on span "Open calendar" at bounding box center [356, 151] width 18 height 18
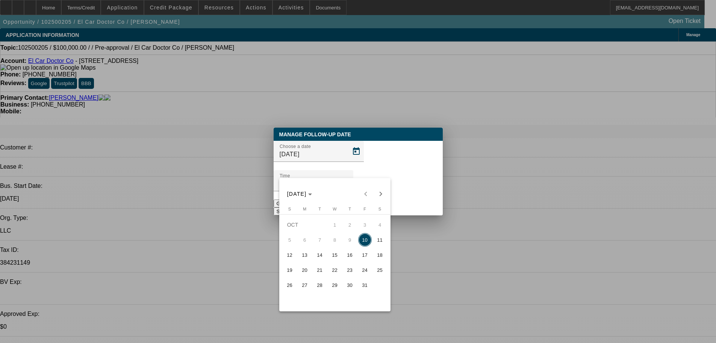
click at [364, 258] on span "17" at bounding box center [365, 255] width 14 height 14
type input "10/17/2025"
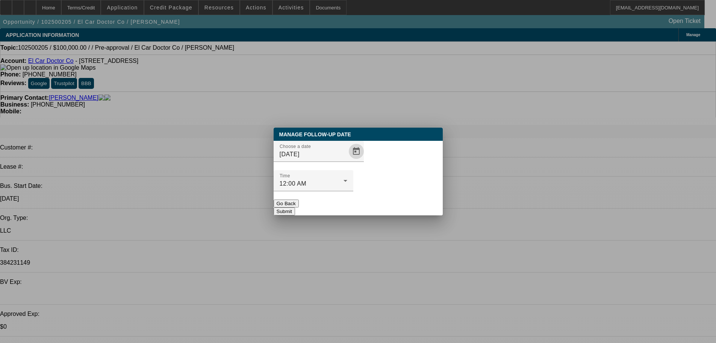
click at [295, 207] on button "Submit" at bounding box center [284, 211] width 21 height 8
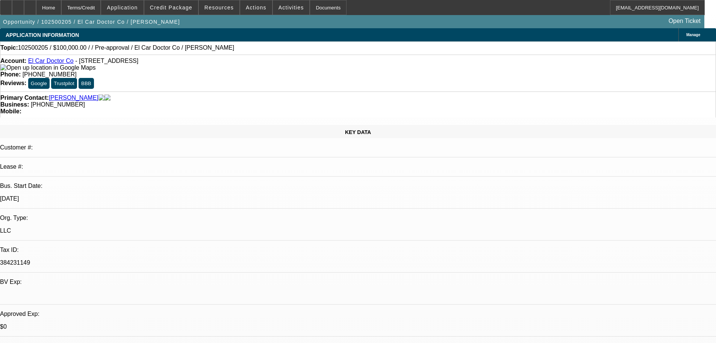
drag, startPoint x: 371, startPoint y: 242, endPoint x: 368, endPoint y: 247, distance: 5.6
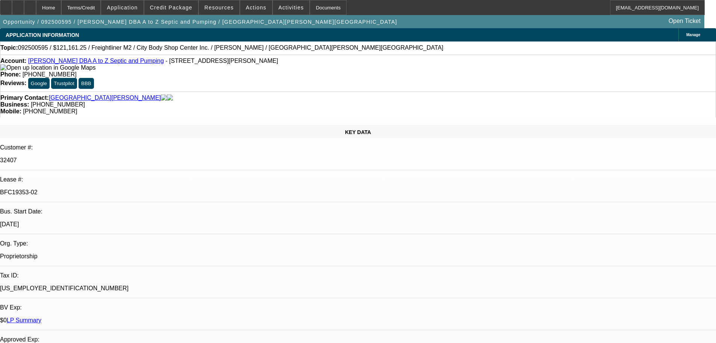
select select "0"
select select "6"
select select "0"
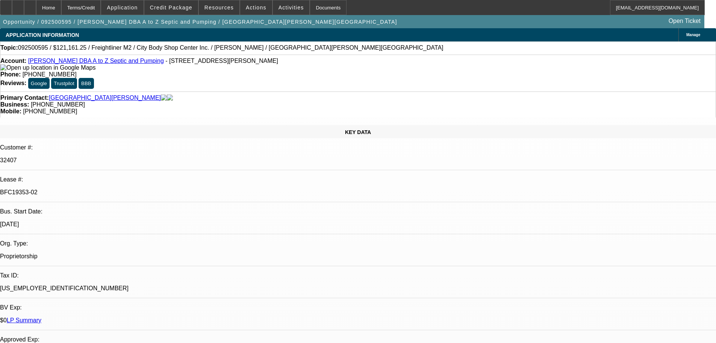
select select "0"
select select "6"
select select "0"
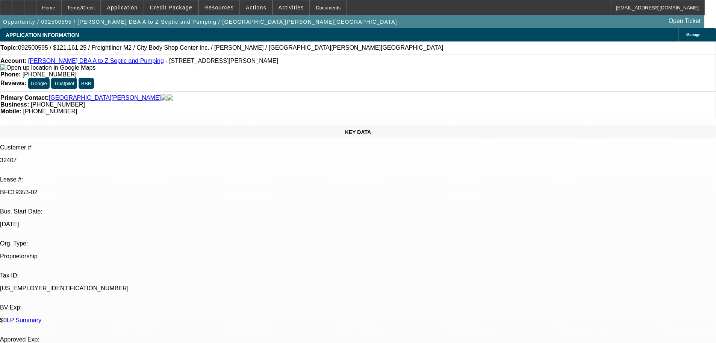
select select "0"
select select "6"
select select "0"
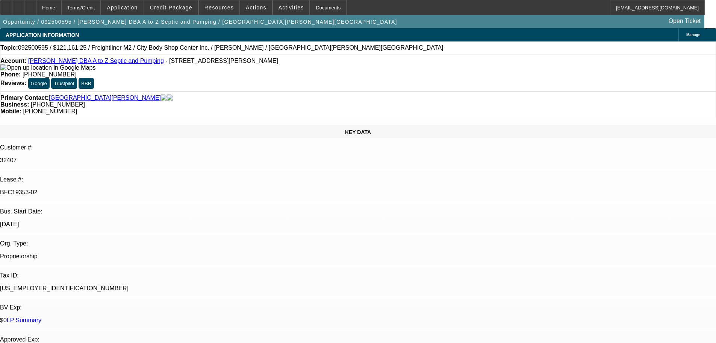
select select "6"
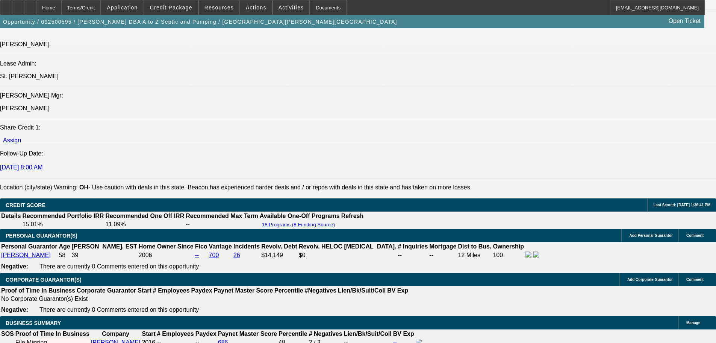
scroll to position [1090, 0]
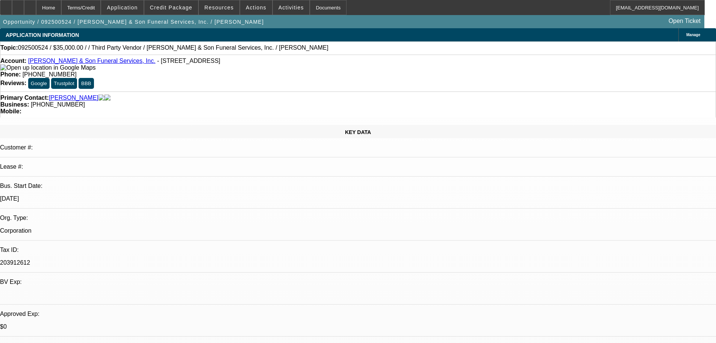
select select "0"
select select "6"
drag, startPoint x: 309, startPoint y: 84, endPoint x: 269, endPoint y: 83, distance: 39.9
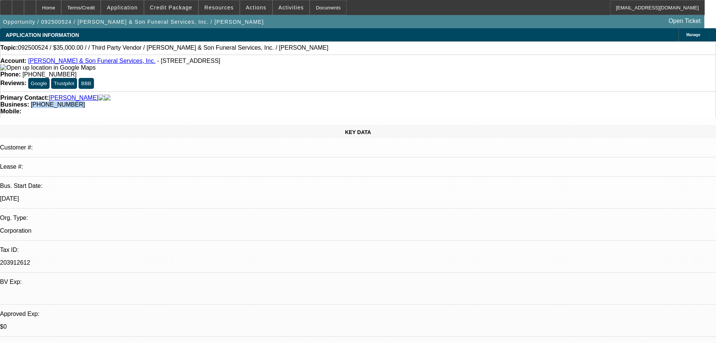
click at [269, 101] on div "Business: [PHONE_NUMBER]" at bounding box center [358, 104] width 716 height 7
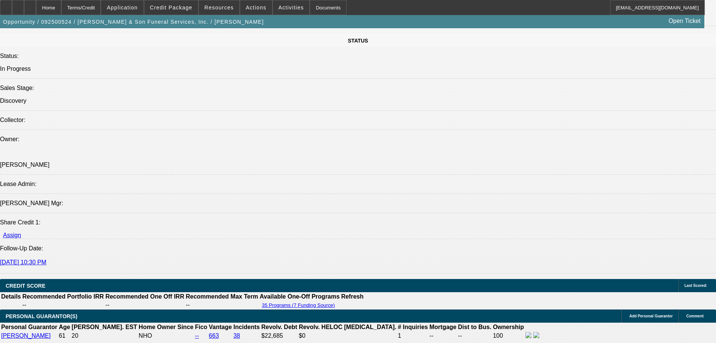
scroll to position [802, 0]
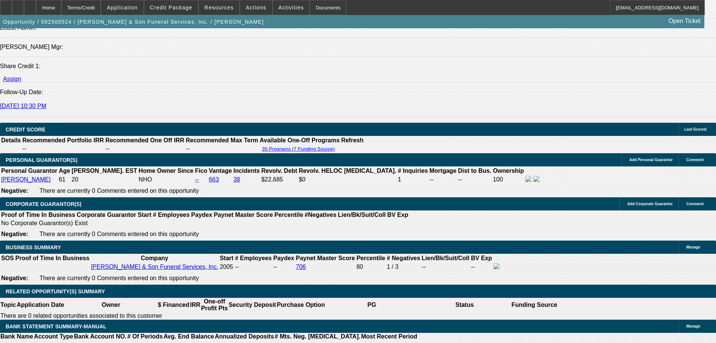
scroll to position [958, 0]
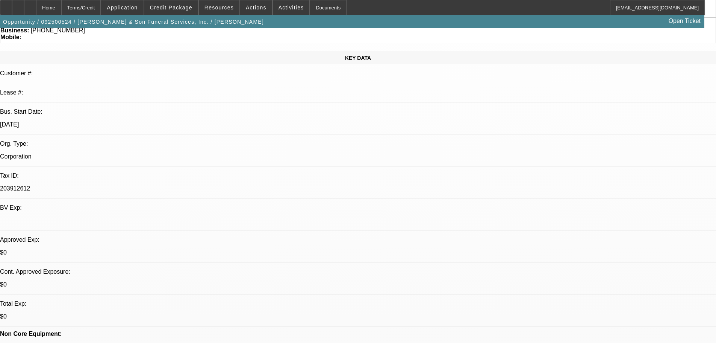
scroll to position [0, 0]
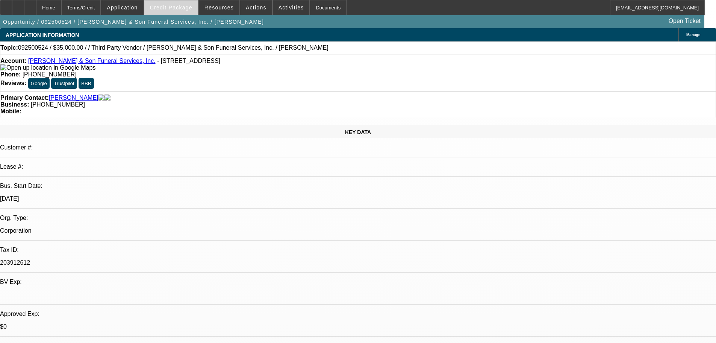
click at [173, 2] on span at bounding box center [171, 7] width 54 height 18
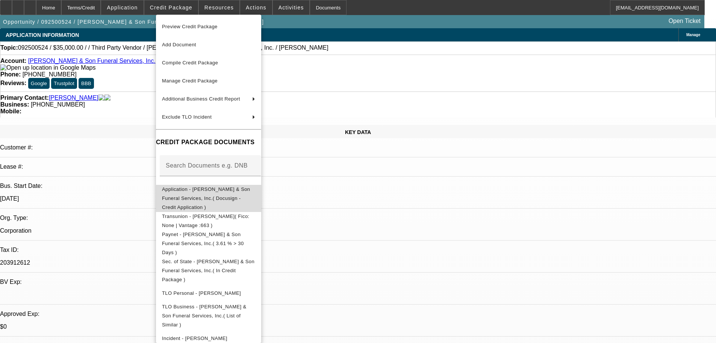
click at [211, 188] on span "Application - McCauley & Son Funeral Services, Inc.( Docusign - Credit Applicat…" at bounding box center [208, 198] width 93 height 27
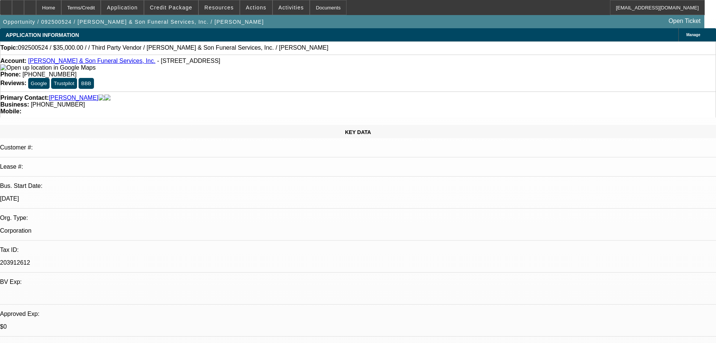
drag, startPoint x: 520, startPoint y: 263, endPoint x: 485, endPoint y: 252, distance: 36.5
copy div "9/25 resent info req fu tm-----9/26 vm----9/30 vm-----10/2 vm--------10/7 vm se…"
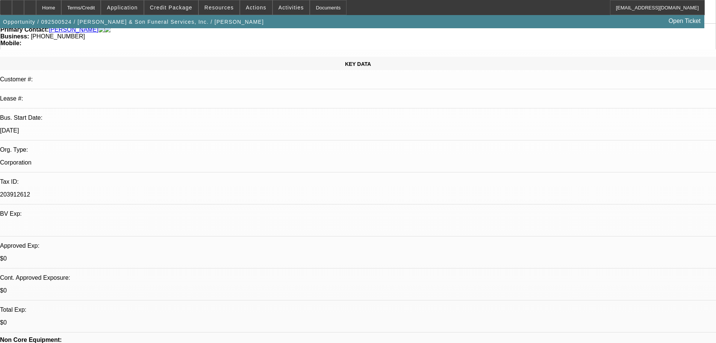
drag, startPoint x: 382, startPoint y: 221, endPoint x: 389, endPoint y: 291, distance: 70.3
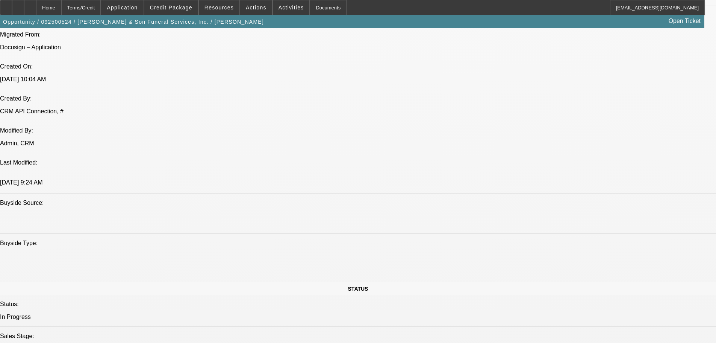
scroll to position [742, 0]
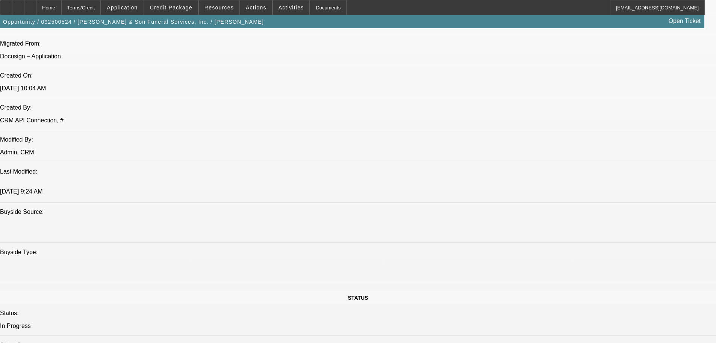
scroll to position [0, 0]
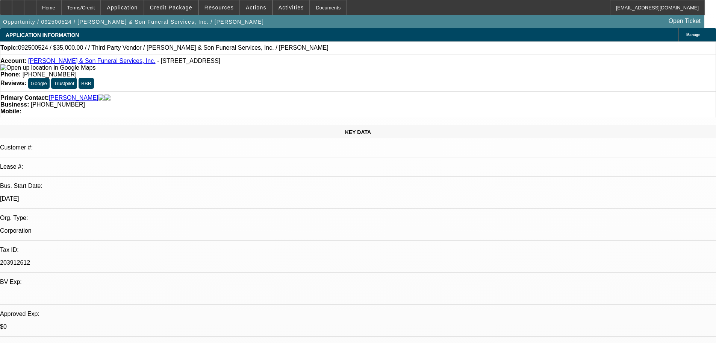
drag, startPoint x: 339, startPoint y: 203, endPoint x: 331, endPoint y: 60, distance: 143.1
click at [287, 11] on span at bounding box center [291, 7] width 37 height 18
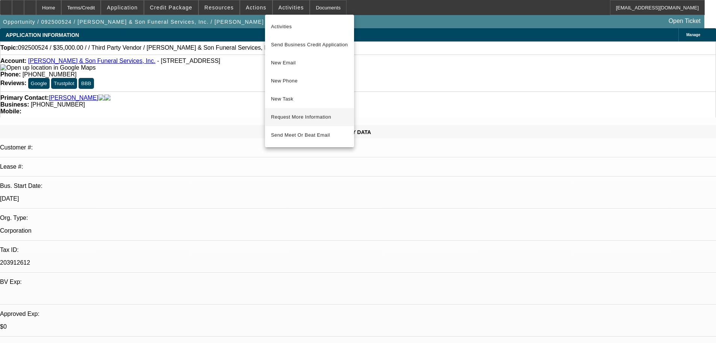
click at [304, 112] on button "Request More Information" at bounding box center [309, 117] width 89 height 18
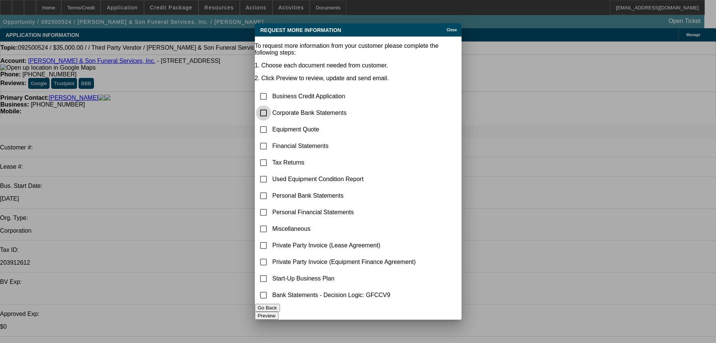
click at [271, 105] on input "checkbox" at bounding box center [263, 112] width 15 height 15
checkbox input "true"
click at [279, 314] on button "Preview" at bounding box center [267, 315] width 24 height 8
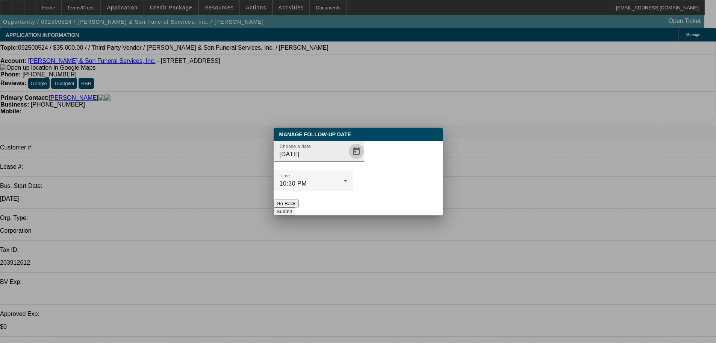
click at [348, 160] on span "Open calendar" at bounding box center [356, 151] width 18 height 18
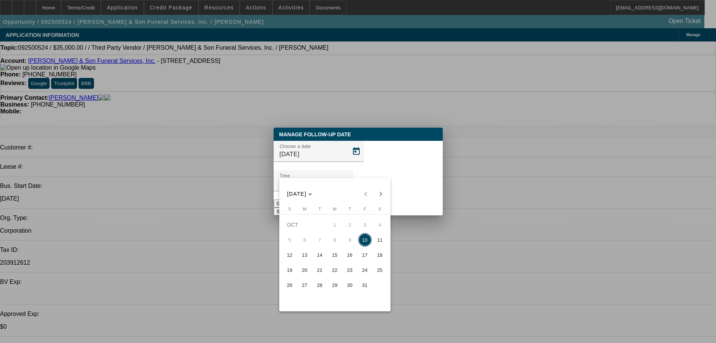
click at [309, 256] on span "13" at bounding box center [305, 255] width 14 height 14
type input "10/13/2025"
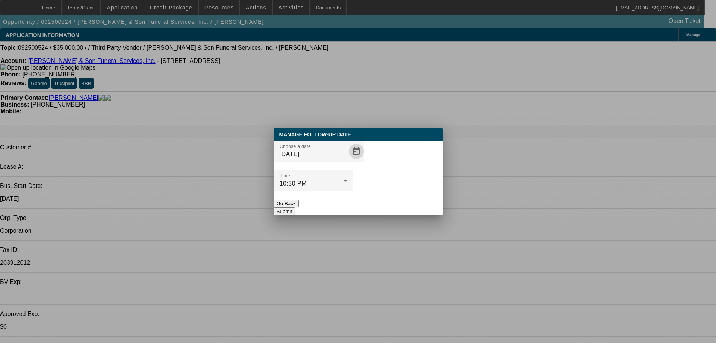
click at [295, 207] on button "Submit" at bounding box center [284, 211] width 21 height 8
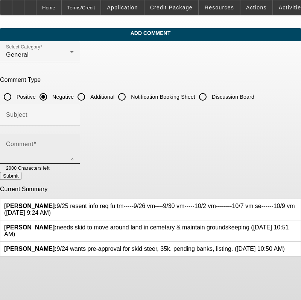
drag, startPoint x: 222, startPoint y: 96, endPoint x: 203, endPoint y: 138, distance: 45.4
click at [210, 96] on input "Discussion Board" at bounding box center [202, 96] width 15 height 15
radio input "true"
click at [74, 151] on textarea "Comment" at bounding box center [40, 152] width 68 height 18
paste textarea "9/25 resent info req fu tm-----9/26 vm----9/30 vm-----10/2 vm--------10/7 vm se…"
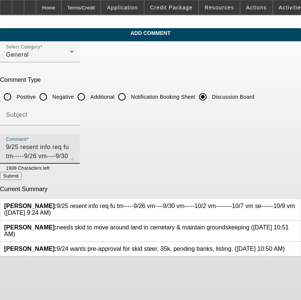
click at [297, 203] on div at bounding box center [297, 210] width 0 height 14
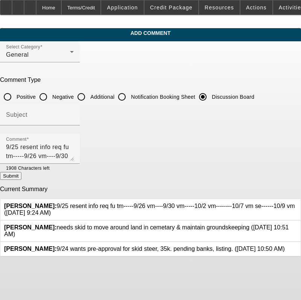
click at [297, 203] on icon at bounding box center [297, 203] width 0 height 0
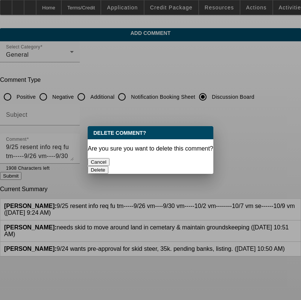
click at [108, 166] on button "Delete" at bounding box center [98, 170] width 21 height 8
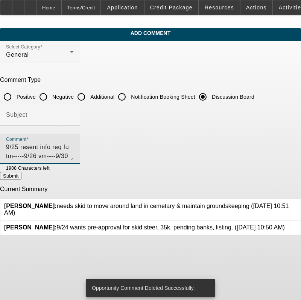
click at [74, 151] on textarea "9/25 resent info req fu tm-----9/26 vm----9/30 vm-----10/2 vm--------10/7 vm se…" at bounding box center [40, 152] width 68 height 18
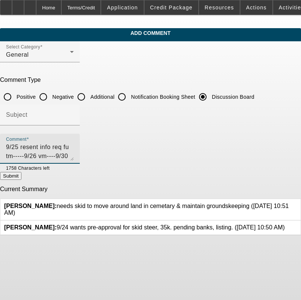
scroll to position [7, 0]
type textarea "9/25 resent info req fu tm-----9/26 vm----9/30 vm-----10/2 vm--------10/7 vm se…"
click at [21, 176] on button "Submit" at bounding box center [10, 176] width 21 height 8
radio input "true"
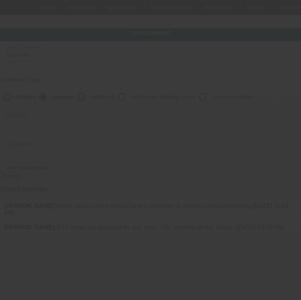
scroll to position [0, 0]
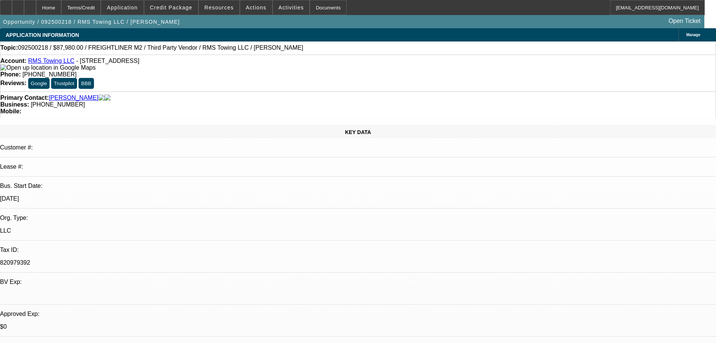
select select "0"
select select "3"
select select "0"
select select "6"
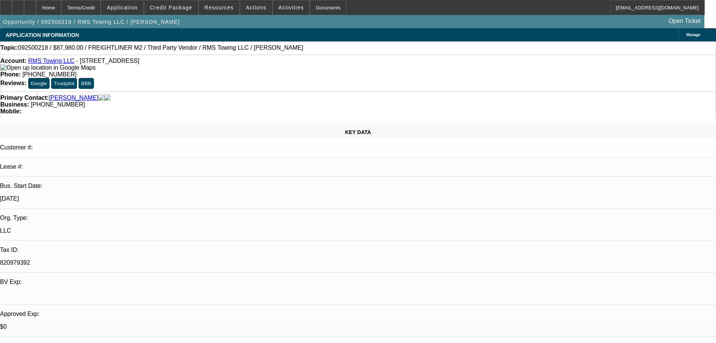
select select "0"
select select "3"
select select "0"
select select "6"
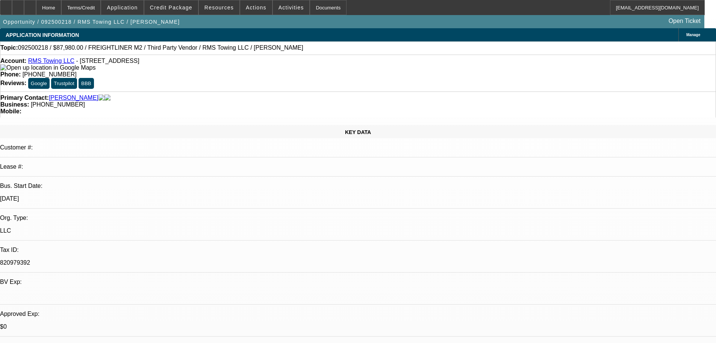
select select "0"
select select "3"
select select "0"
select select "6"
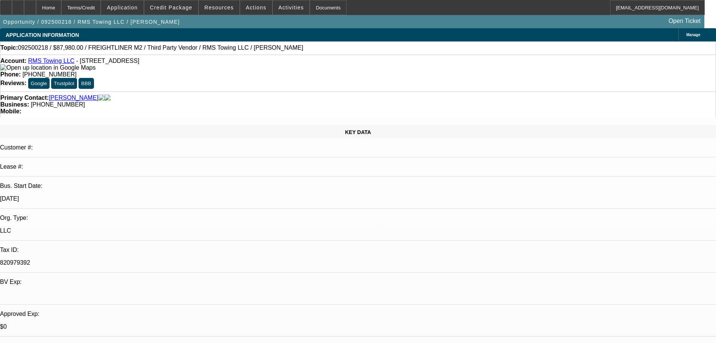
select select "0"
select select "3"
select select "0"
select select "6"
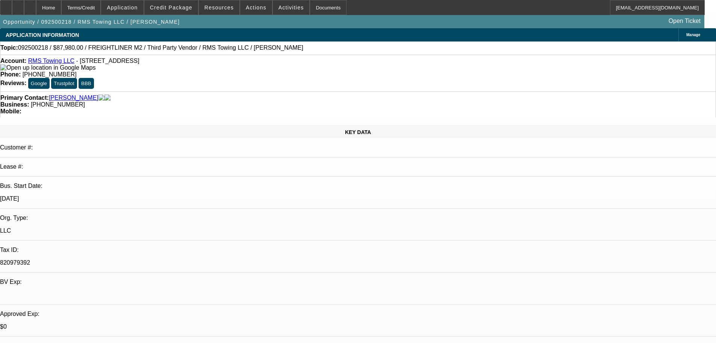
drag, startPoint x: 528, startPoint y: 303, endPoint x: 483, endPoint y: 250, distance: 69.6
copy div "9/25 TT ray, moving forward-going to go through cards to see which he would lik…"
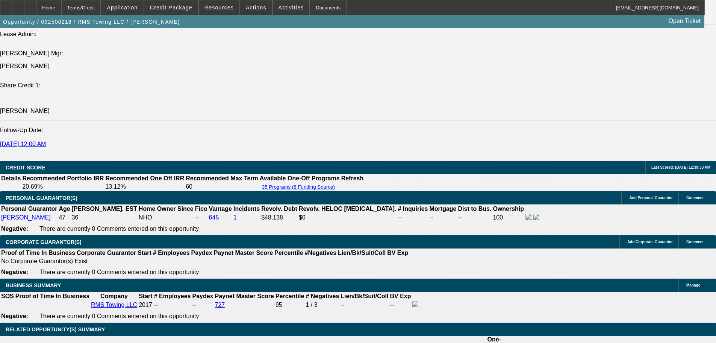
drag, startPoint x: 369, startPoint y: 304, endPoint x: 383, endPoint y: 346, distance: 43.9
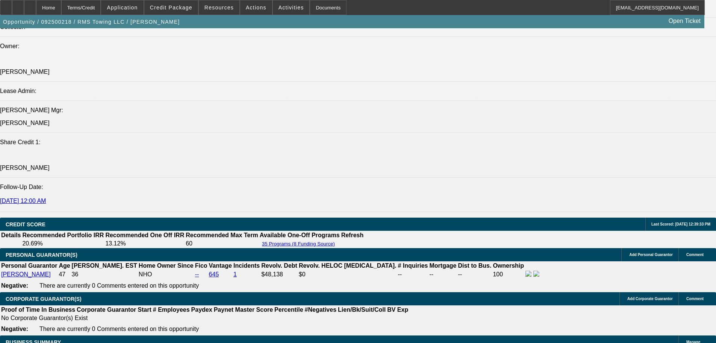
scroll to position [852, 0]
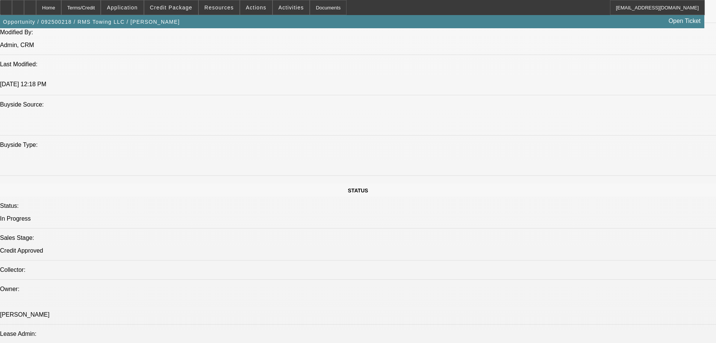
scroll to position [0, 0]
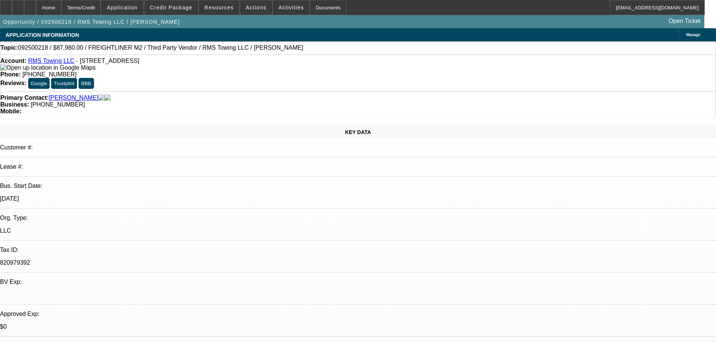
drag, startPoint x: 370, startPoint y: 182, endPoint x: 346, endPoint y: 38, distance: 146.1
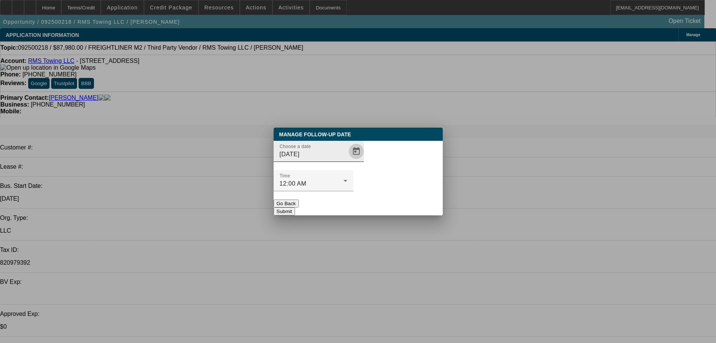
click at [347, 160] on span "Open calendar" at bounding box center [356, 151] width 18 height 18
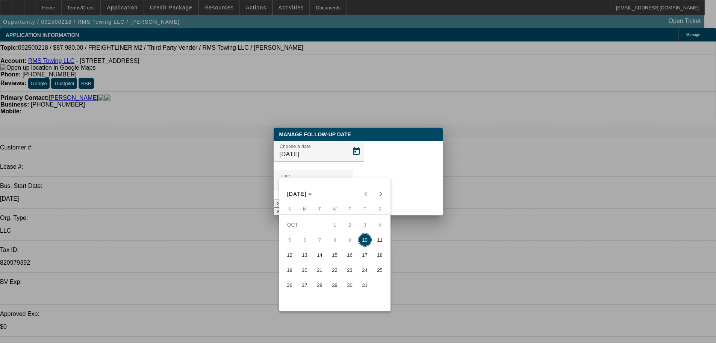
click at [325, 255] on span "14" at bounding box center [320, 255] width 14 height 14
type input "10/14/2025"
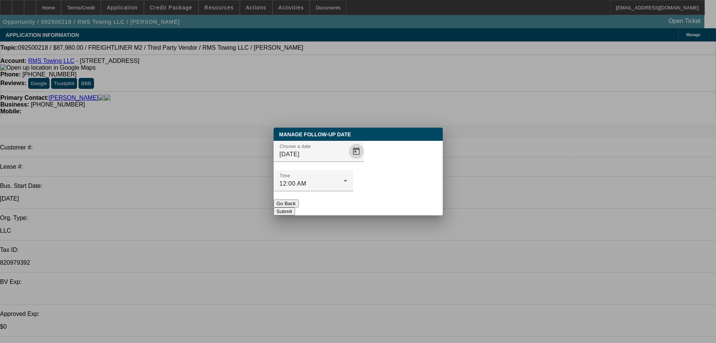
click at [295, 207] on button "Submit" at bounding box center [284, 211] width 21 height 8
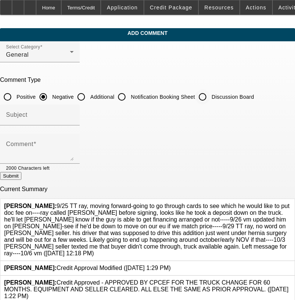
click at [210, 95] on input "Discussion Board" at bounding box center [202, 96] width 15 height 15
radio input "true"
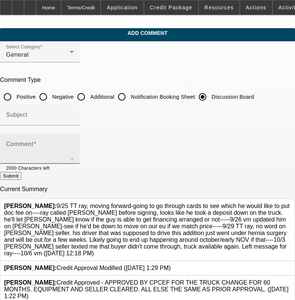
click at [74, 151] on textarea "Comment" at bounding box center [40, 152] width 68 height 18
paste textarea "9/25 TT ray, moving forward-going to go through cards to see which he would lik…"
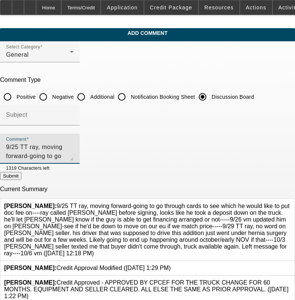
scroll to position [34, 0]
click at [291, 203] on icon at bounding box center [291, 203] width 0 height 0
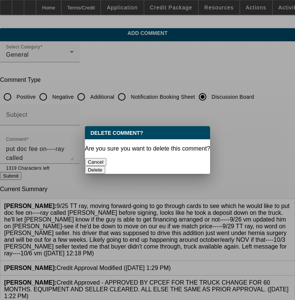
click at [106, 166] on button "Delete" at bounding box center [95, 170] width 21 height 8
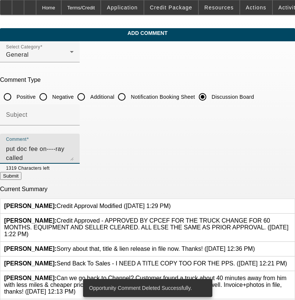
click at [74, 159] on textarea "9/25 TT ray, moving forward-going to go through cards to see which he would lik…" at bounding box center [40, 152] width 68 height 18
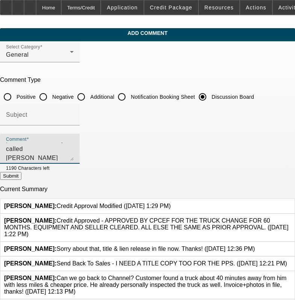
scroll to position [52, 0]
type textarea "9/25 TT ray, moving forward-going to go through cards to see which he would lik…"
click at [74, 170] on div at bounding box center [62, 168] width 24 height 8
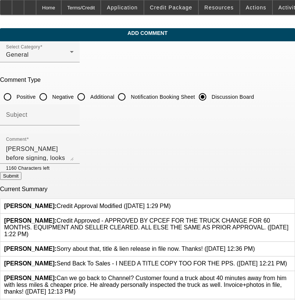
click at [21, 176] on button "Submit" at bounding box center [10, 176] width 21 height 8
radio input "true"
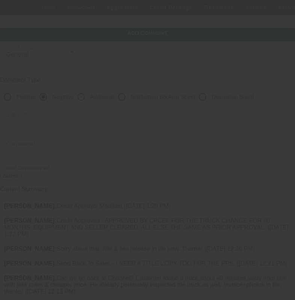
scroll to position [0, 0]
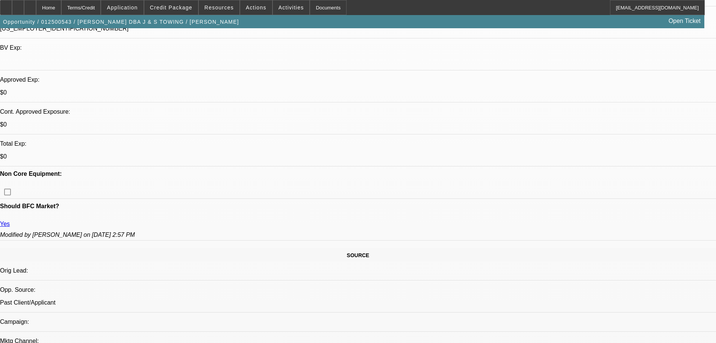
select select "0.15"
select select "2"
select select "0"
select select "6"
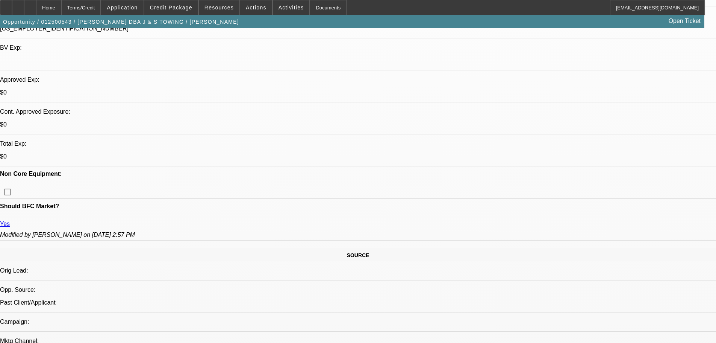
select select "0"
select select "3"
select select "0"
select select "6"
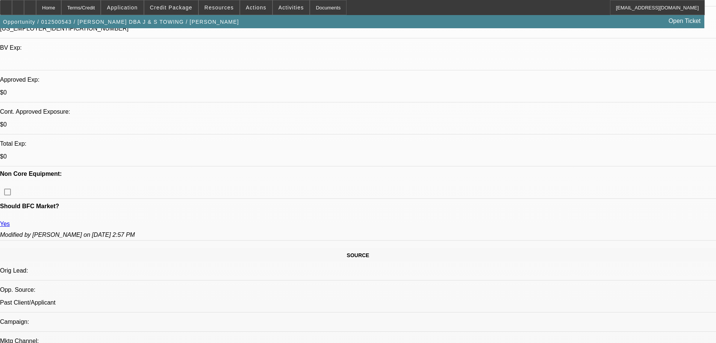
select select "0.15"
select select "2"
select select "0"
select select "6"
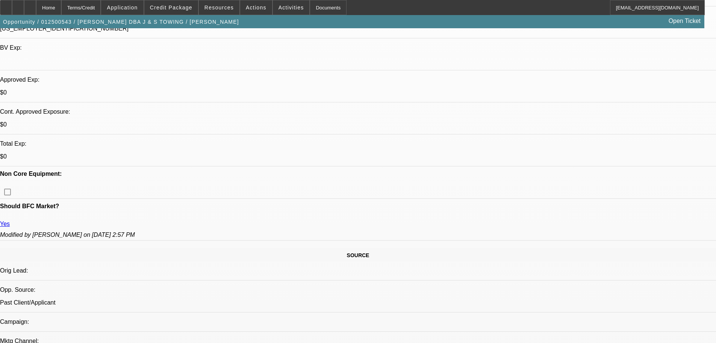
select select "0.15"
select select "2"
select select "0"
select select "6"
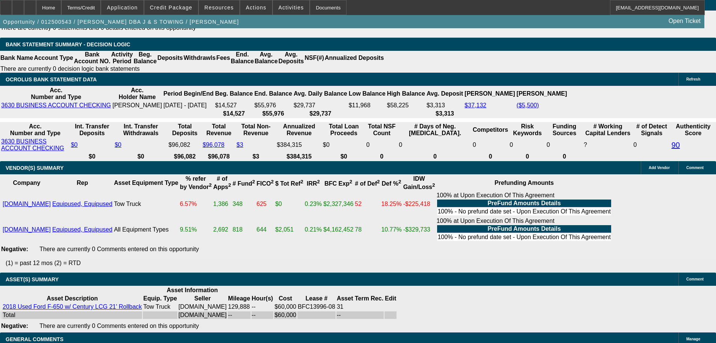
scroll to position [1180, 0]
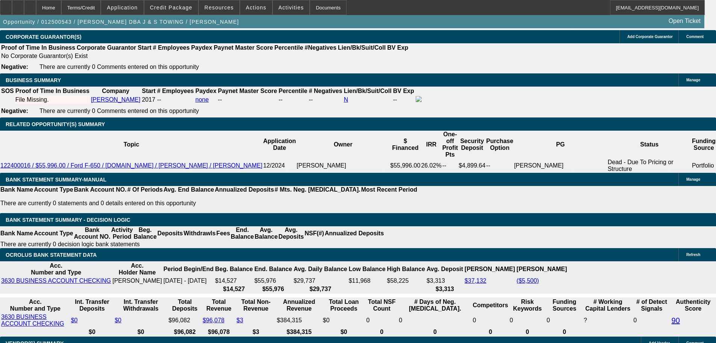
drag, startPoint x: 471, startPoint y: 238, endPoint x: 470, endPoint y: 174, distance: 63.6
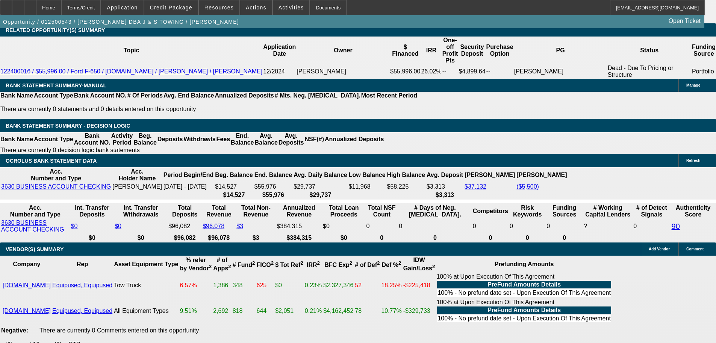
scroll to position [1266, 0]
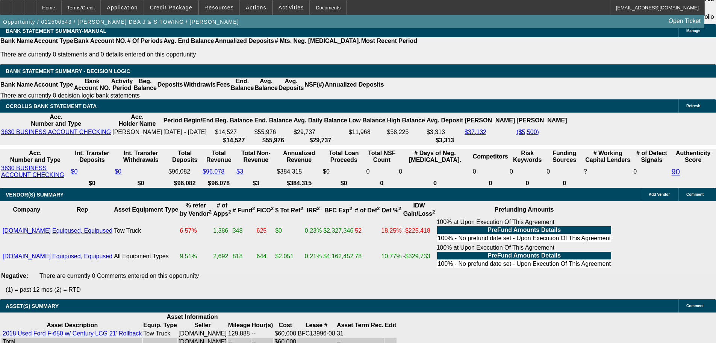
drag, startPoint x: 347, startPoint y: 262, endPoint x: 341, endPoint y: 230, distance: 32.9
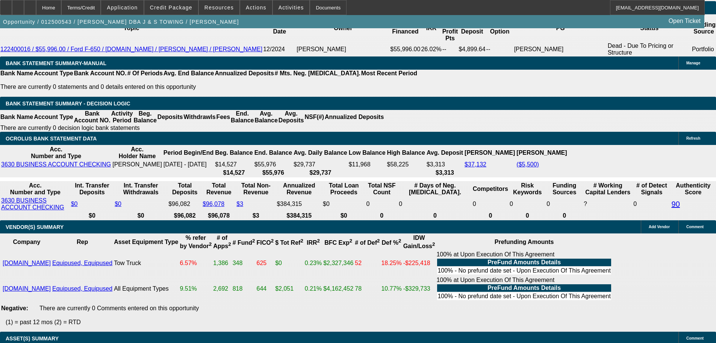
drag, startPoint x: 366, startPoint y: 259, endPoint x: 362, endPoint y: 242, distance: 17.1
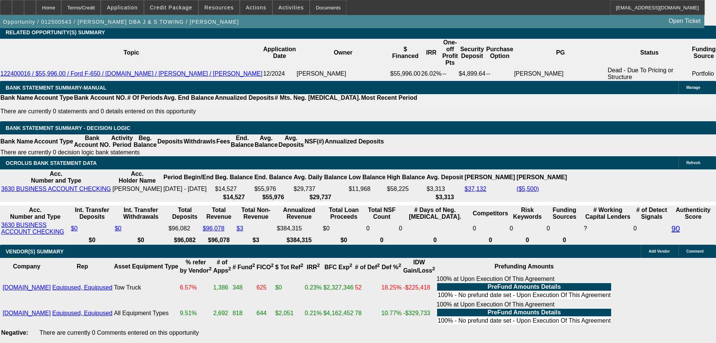
drag, startPoint x: 379, startPoint y: 283, endPoint x: 344, endPoint y: 191, distance: 98.8
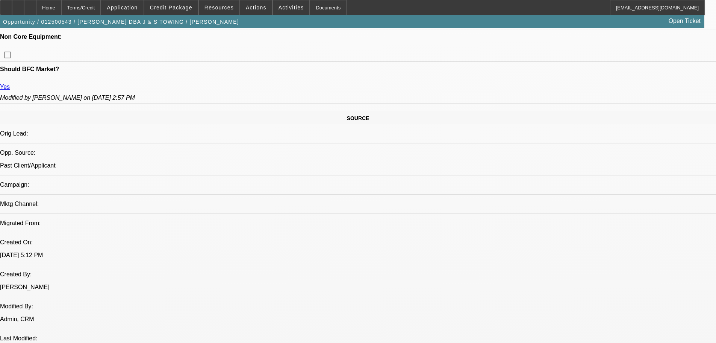
scroll to position [0, 0]
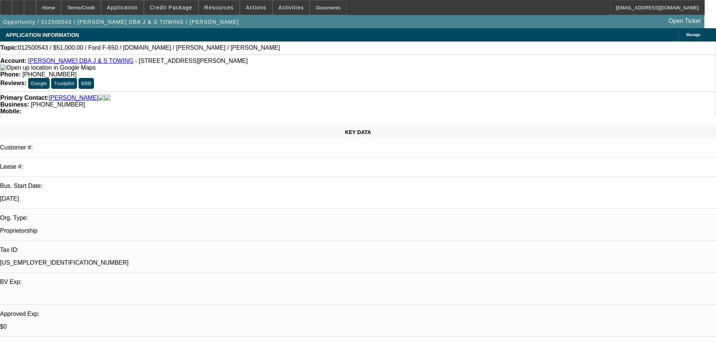
drag, startPoint x: 353, startPoint y: 253, endPoint x: 329, endPoint y: 154, distance: 101.4
